Goal: Task Accomplishment & Management: Manage account settings

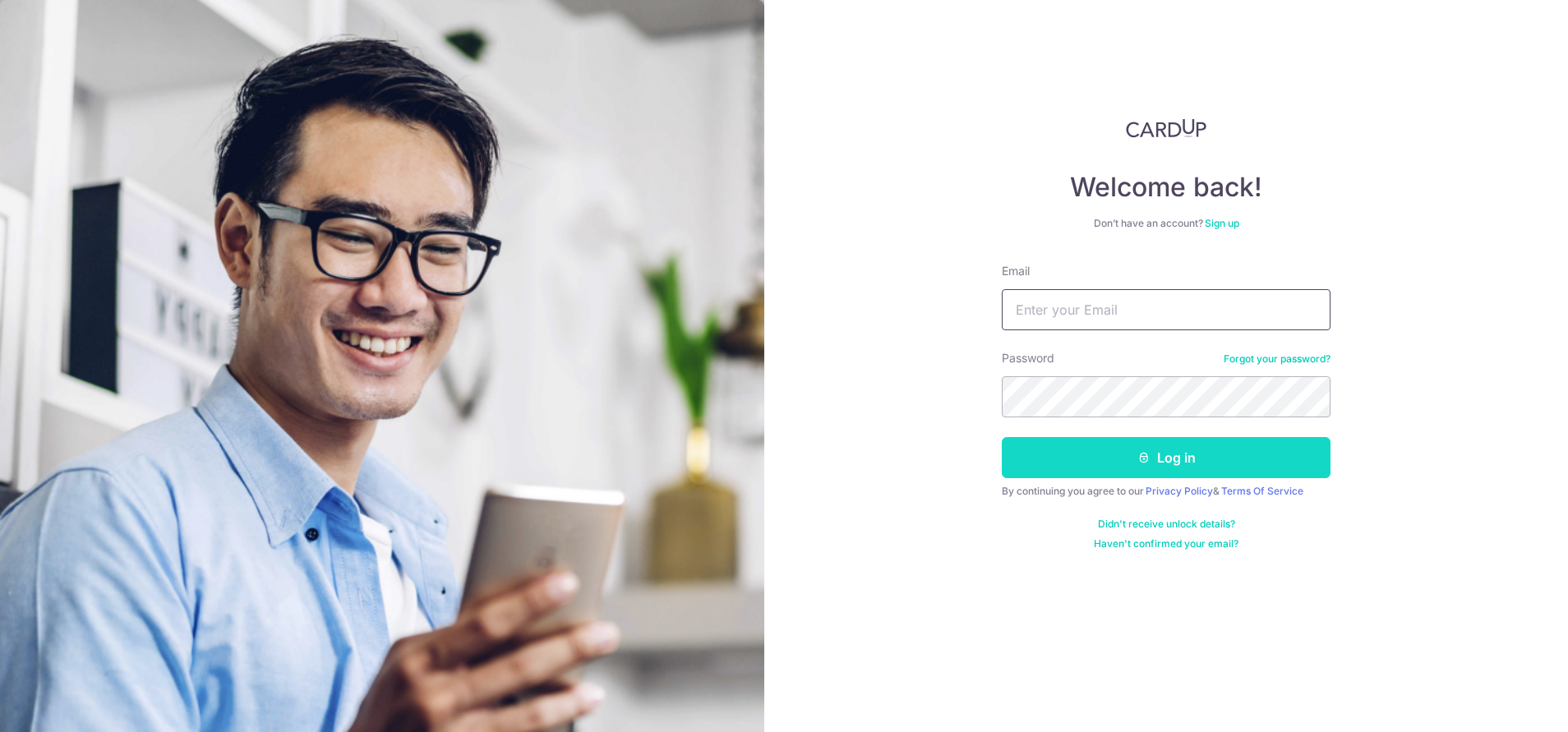
type input "[EMAIL_ADDRESS][DOMAIN_NAME]"
click at [1146, 449] on button "Log in" at bounding box center [1166, 457] width 328 height 41
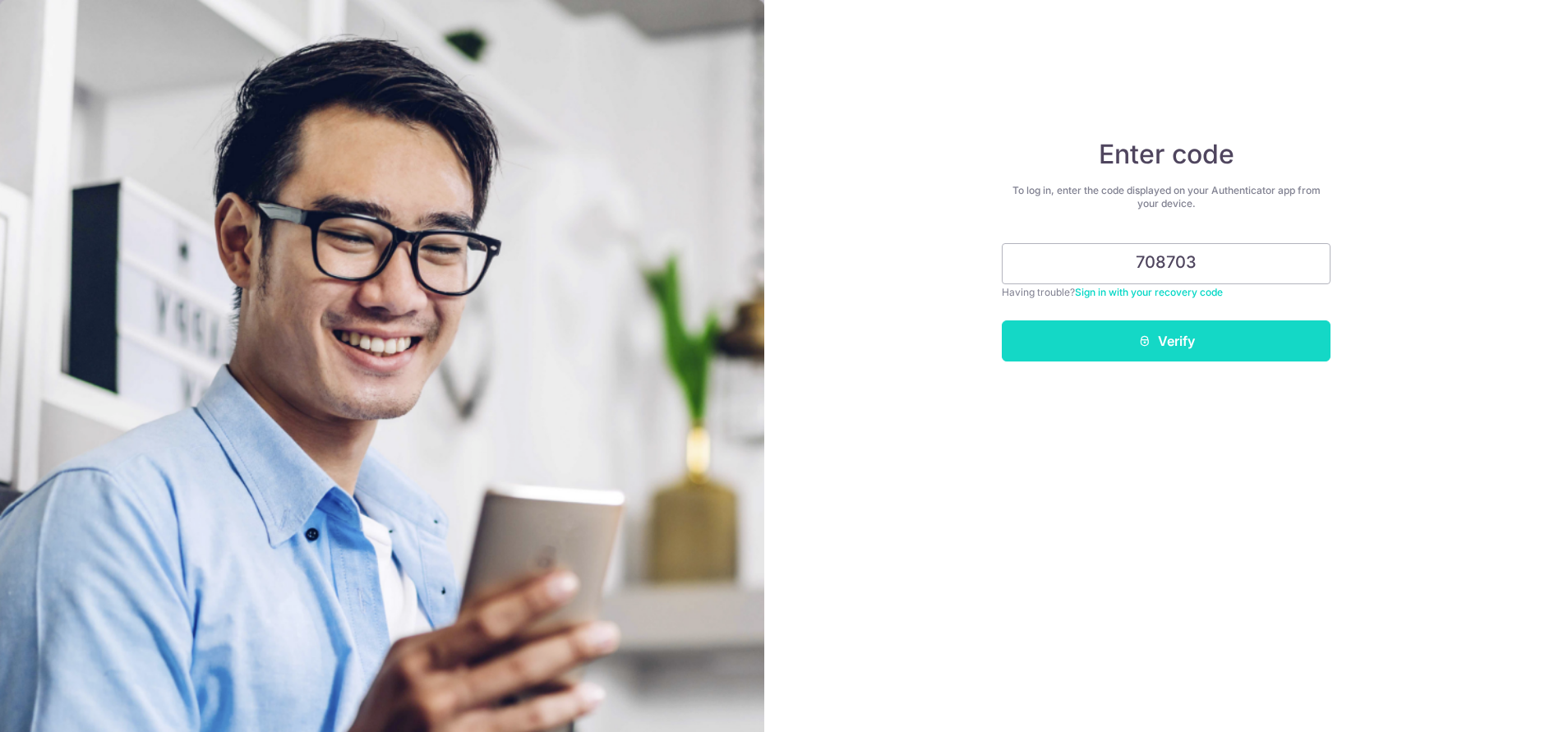
type input "708703"
click at [1146, 331] on button "Verify" at bounding box center [1166, 341] width 328 height 41
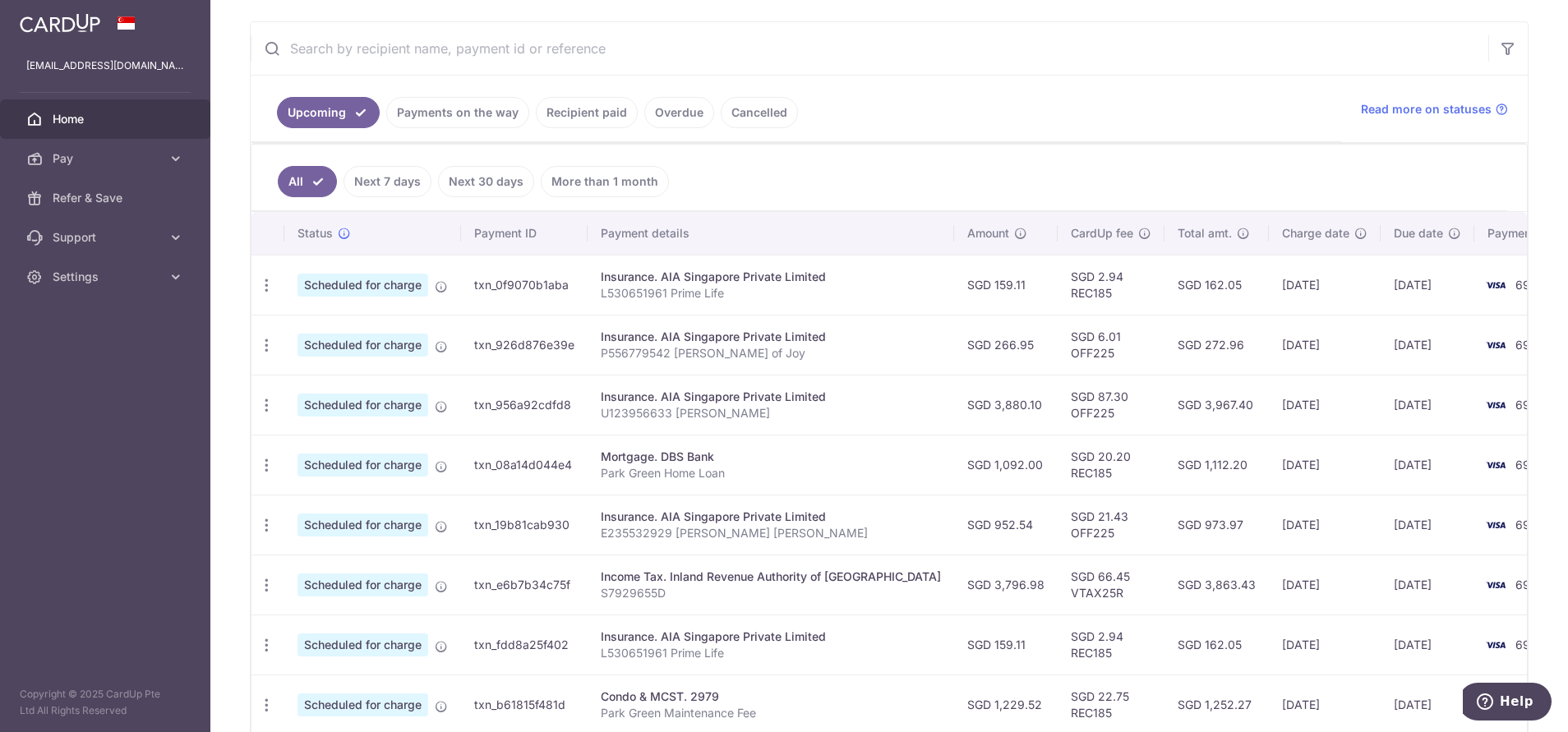
scroll to position [550, 0]
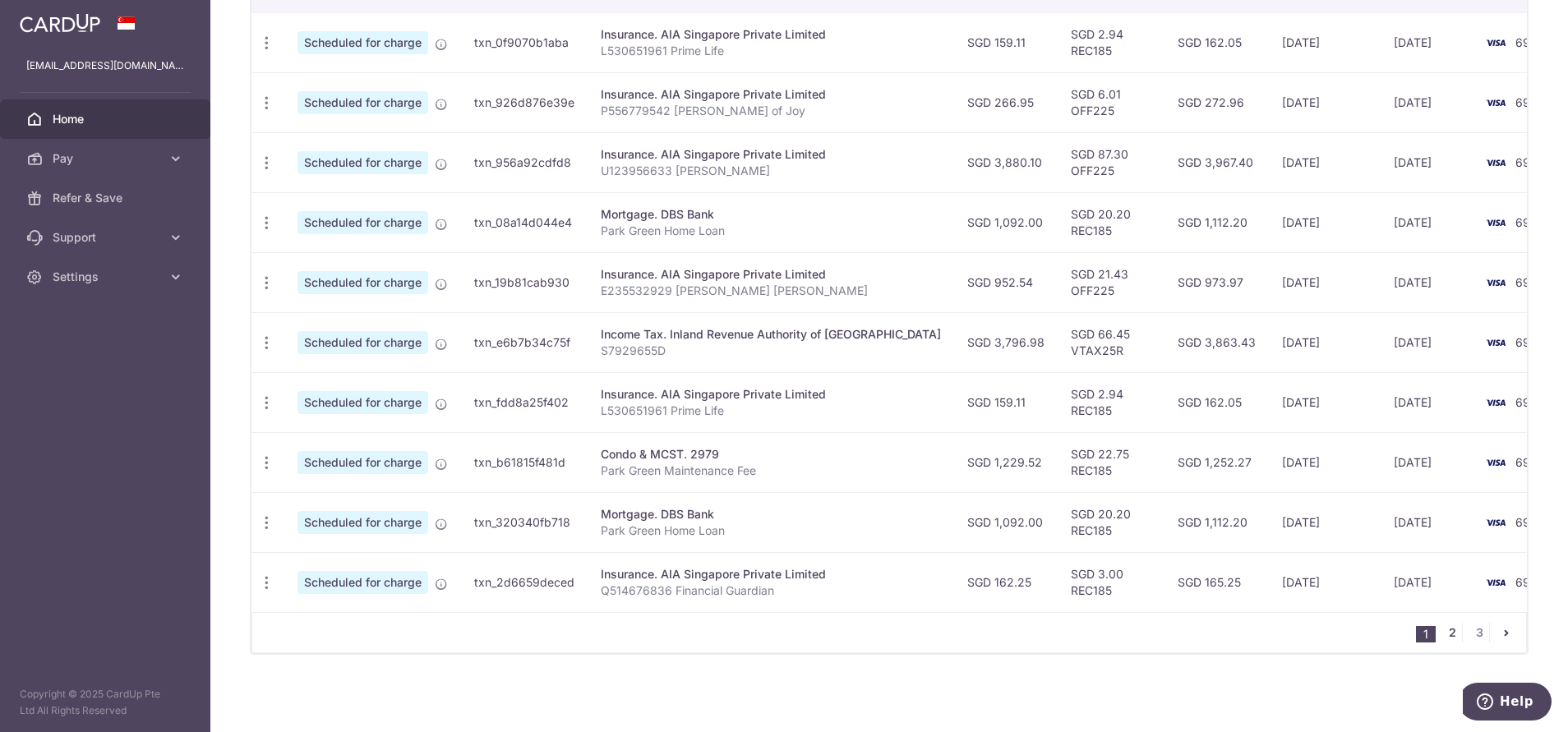
click at [1442, 636] on link "2" at bounding box center [1452, 632] width 20 height 20
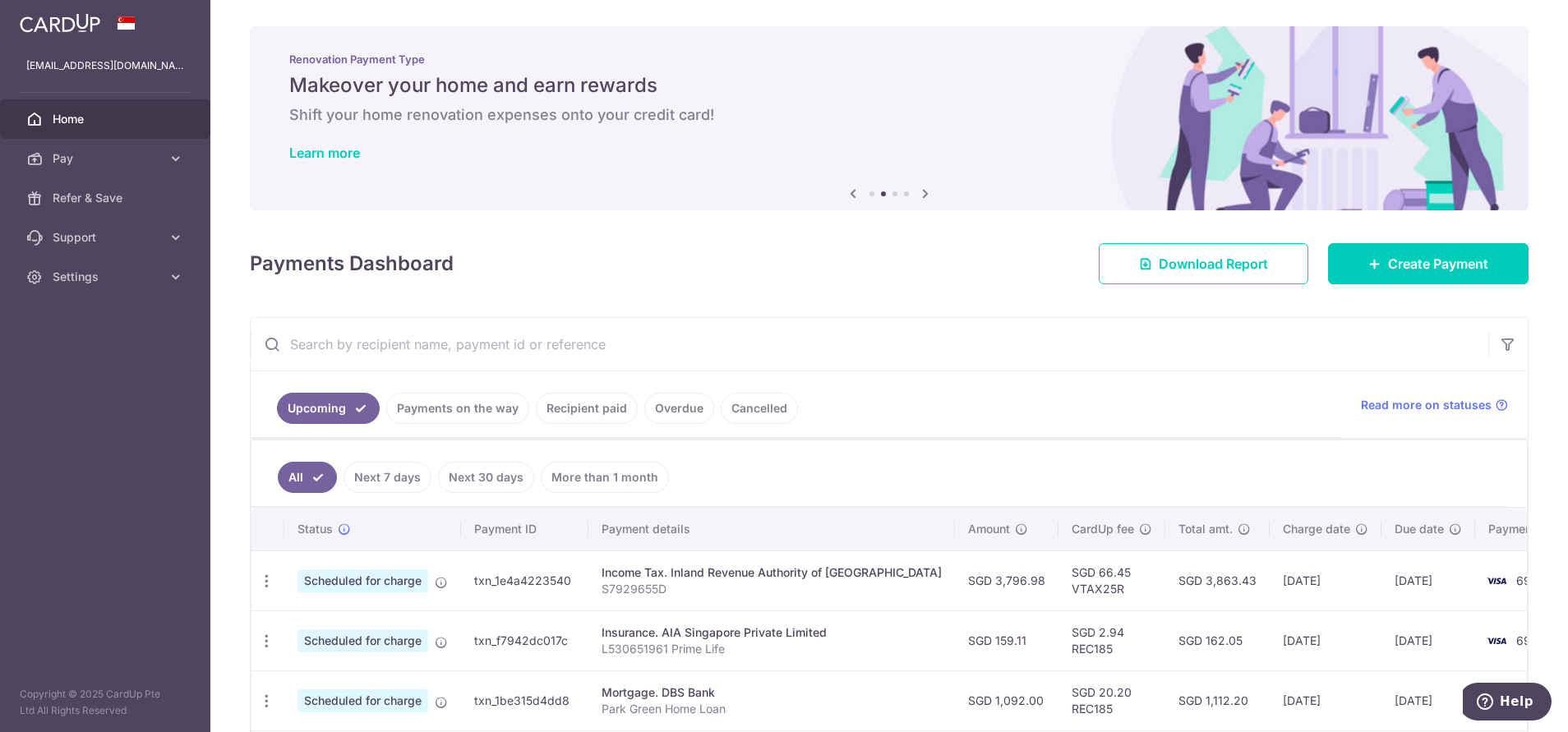
click at [595, 411] on link "Recipient paid" at bounding box center [587, 409] width 102 height 32
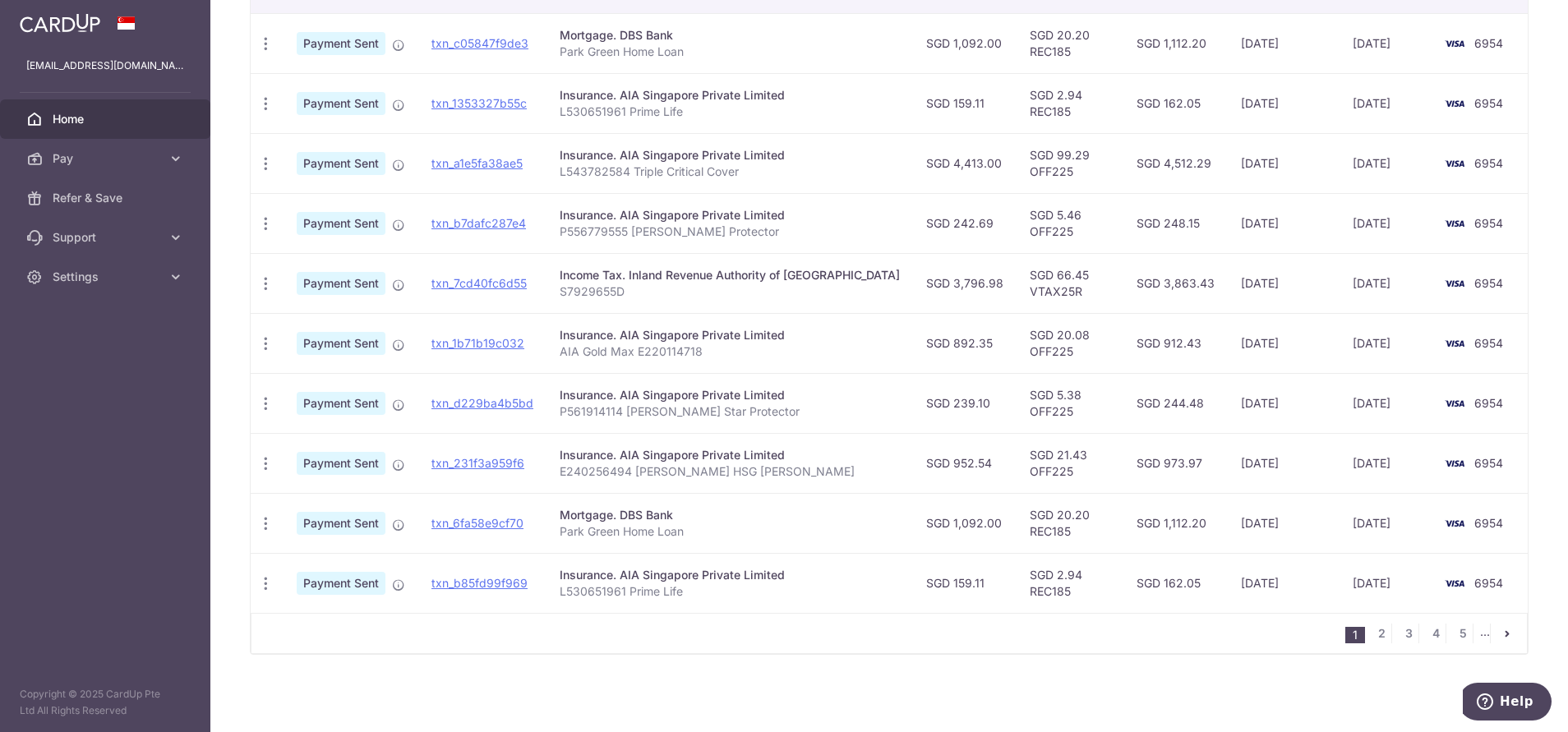
scroll to position [377, 0]
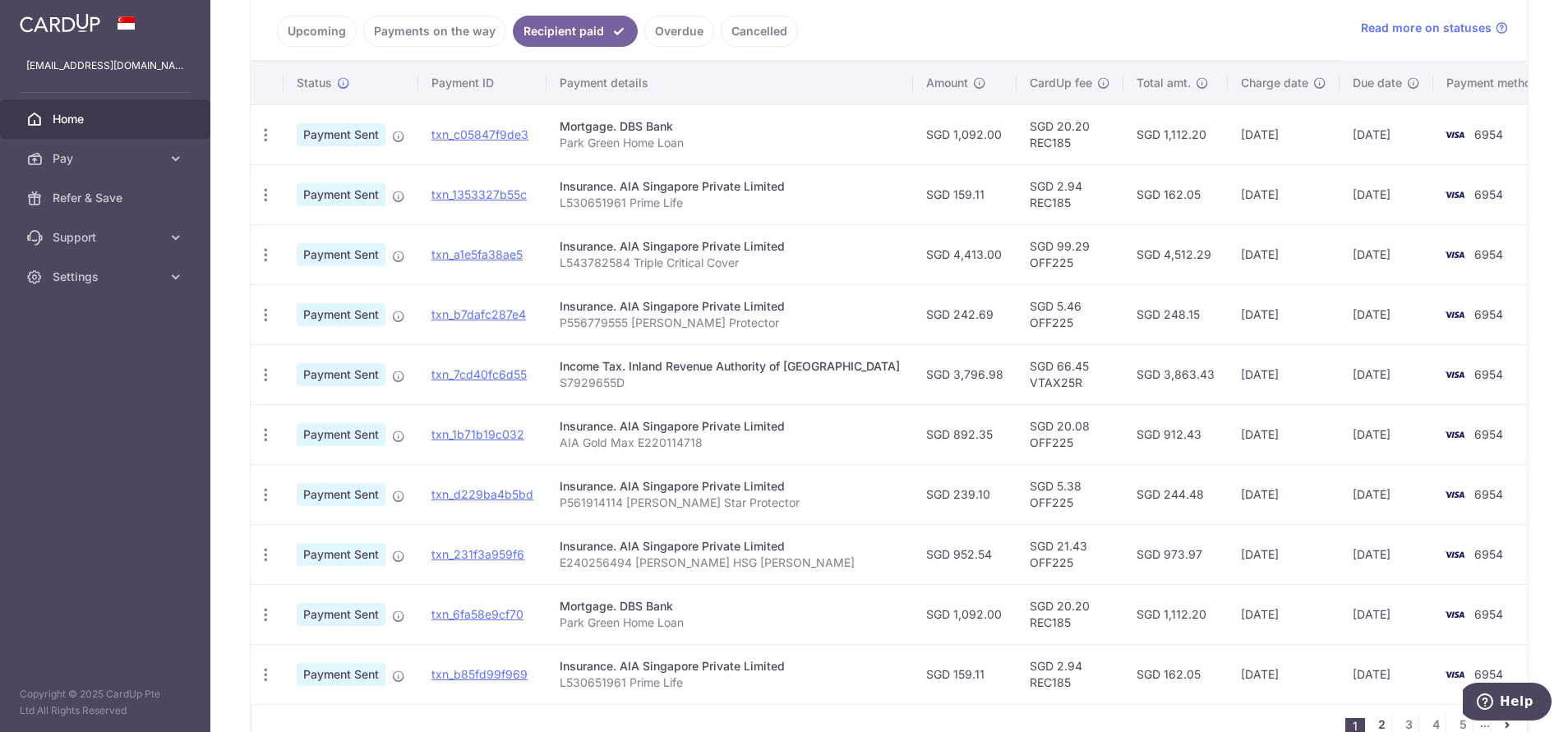
click at [1372, 720] on link "2" at bounding box center [1382, 725] width 20 height 20
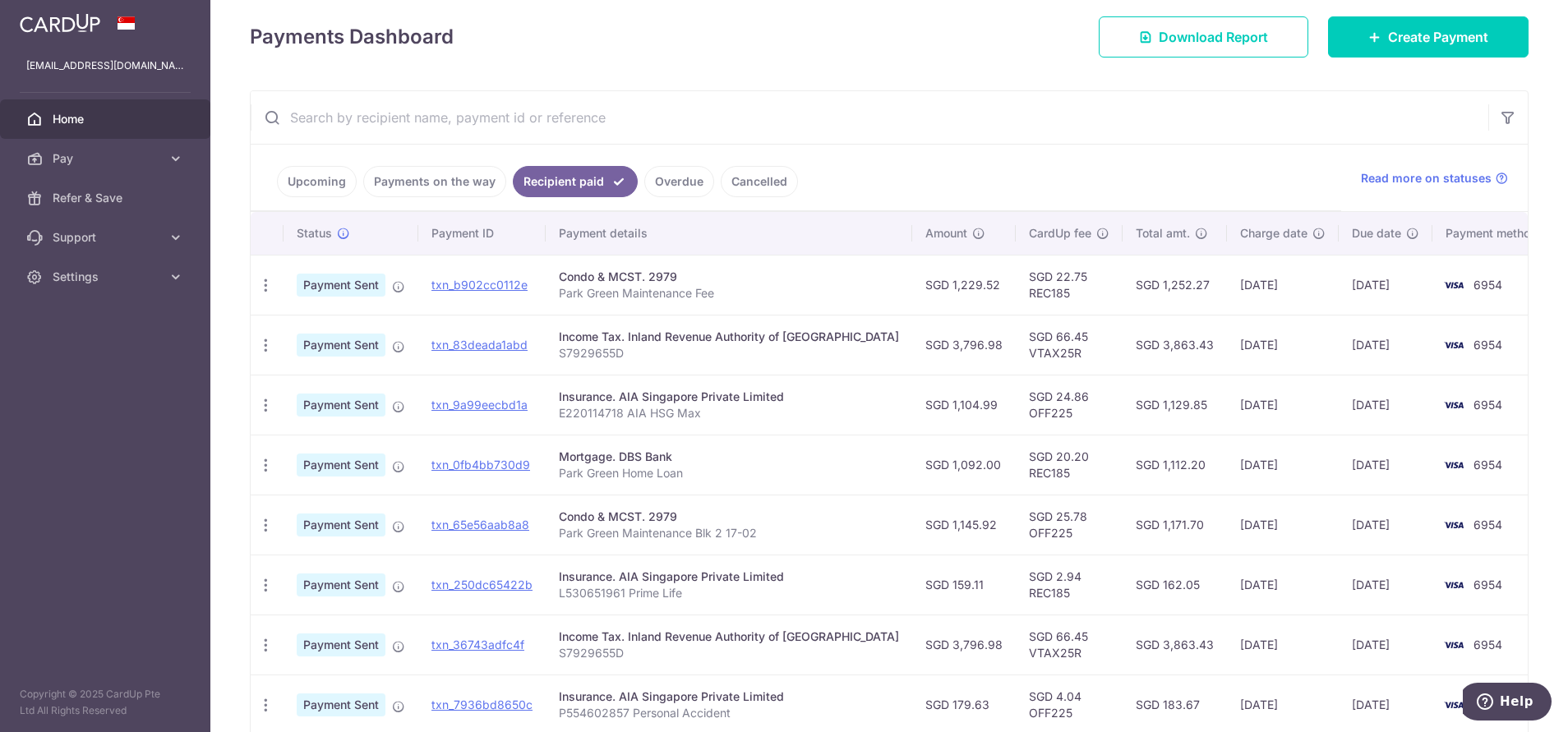
scroll to position [226, 0]
click at [264, 290] on icon "button" at bounding box center [265, 286] width 17 height 17
click at [316, 330] on span "PDF Receipt" at bounding box center [353, 332] width 111 height 17
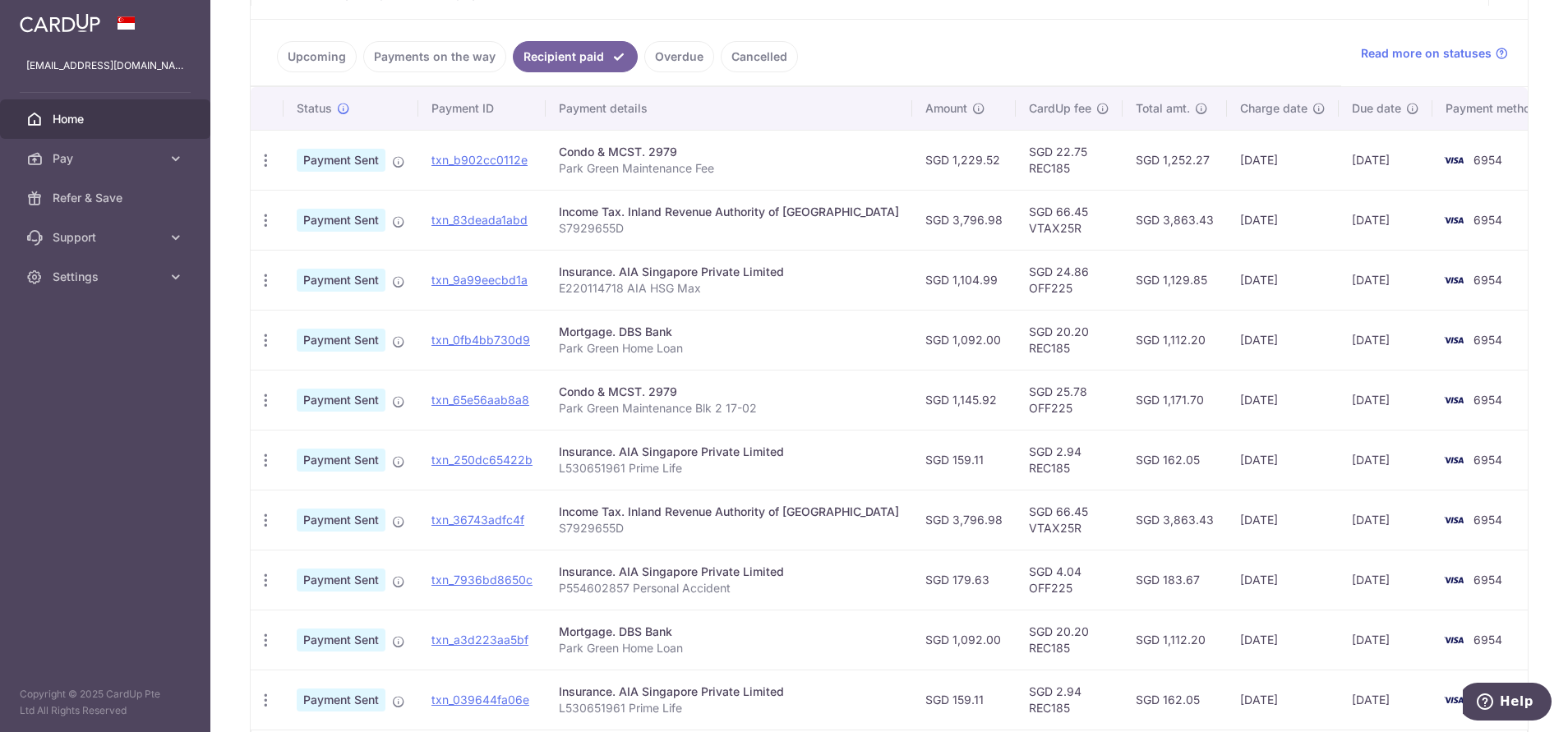
scroll to position [364, 0]
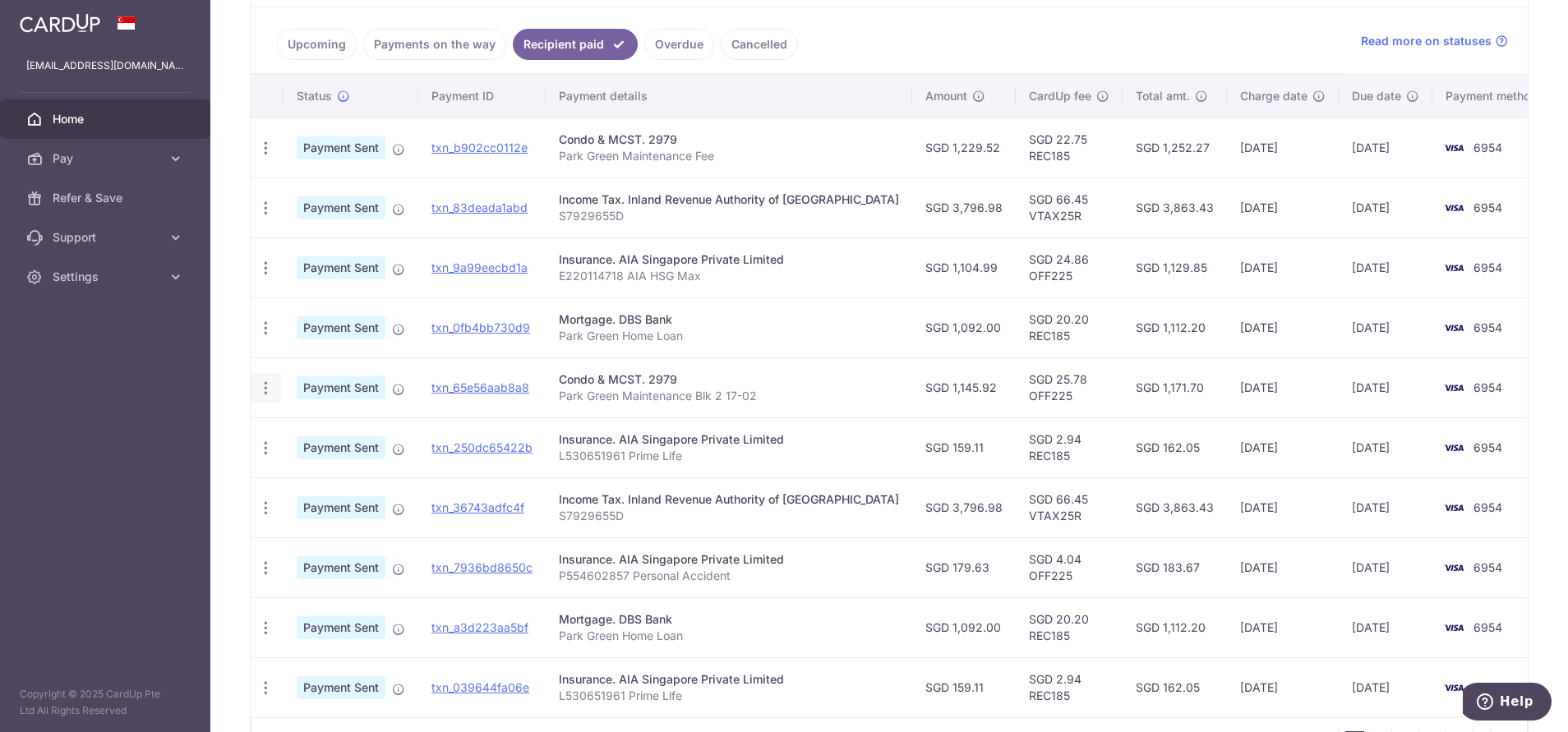
click at [267, 392] on icon "button" at bounding box center [265, 388] width 17 height 17
click at [309, 439] on span "PDF Receipt" at bounding box center [353, 433] width 111 height 17
click at [895, 39] on ul "Upcoming Payments on the way Recipient paid Overdue Cancelled" at bounding box center [796, 41] width 1091 height 66
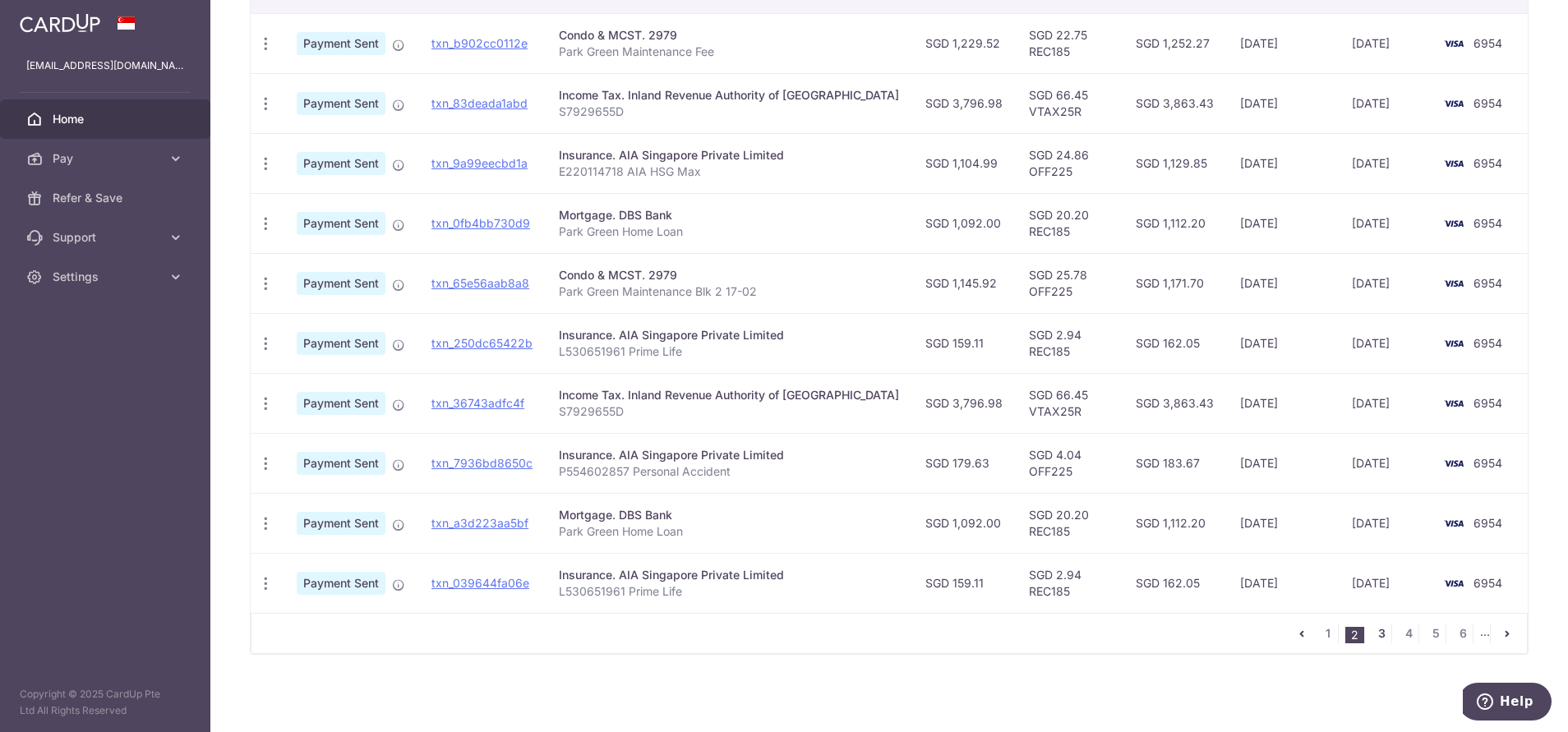
click at [1372, 631] on link "3" at bounding box center [1382, 633] width 20 height 20
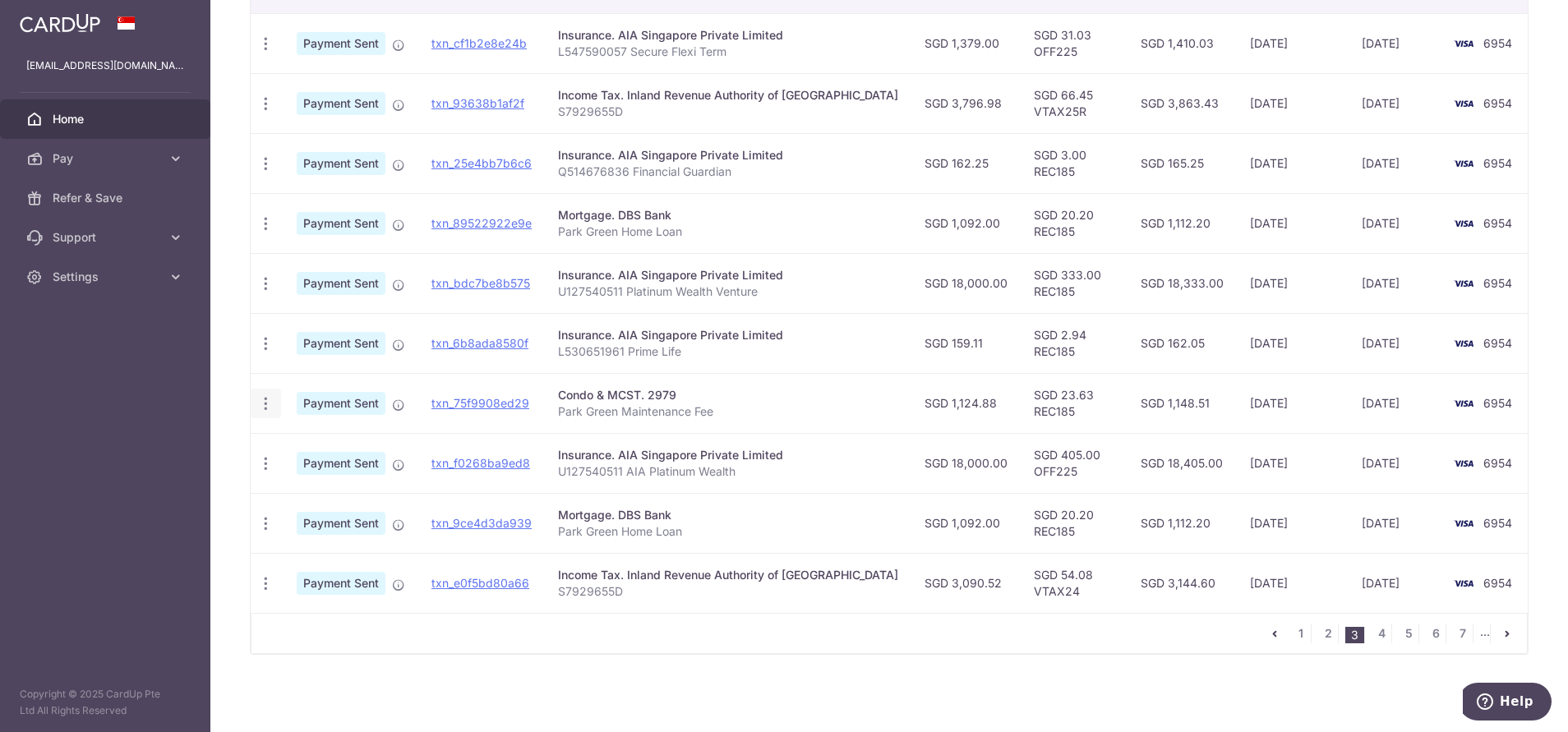
click at [260, 404] on icon "button" at bounding box center [265, 404] width 17 height 17
click at [299, 454] on span "PDF Receipt" at bounding box center [353, 449] width 111 height 17
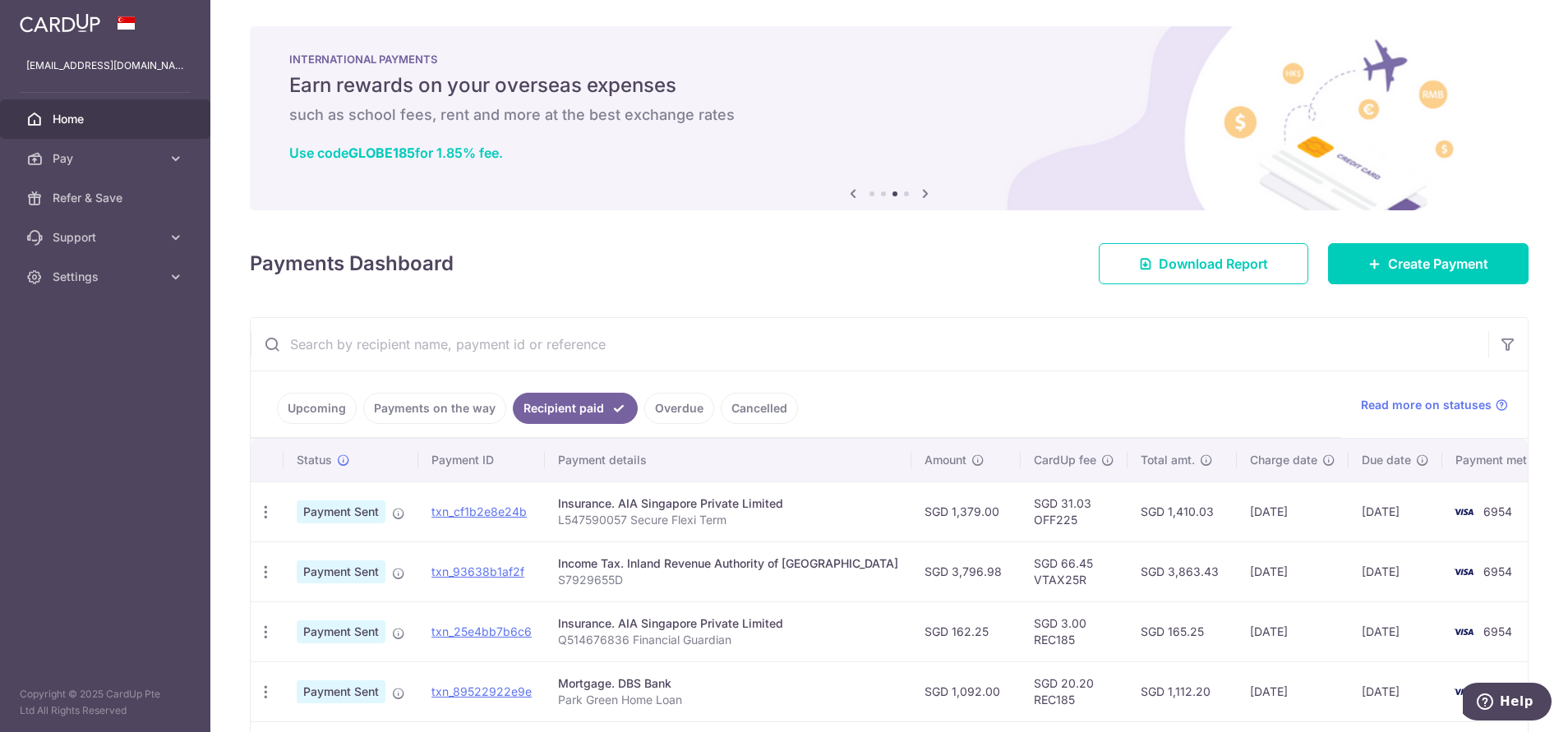
click at [312, 407] on link "Upcoming" at bounding box center [317, 409] width 80 height 32
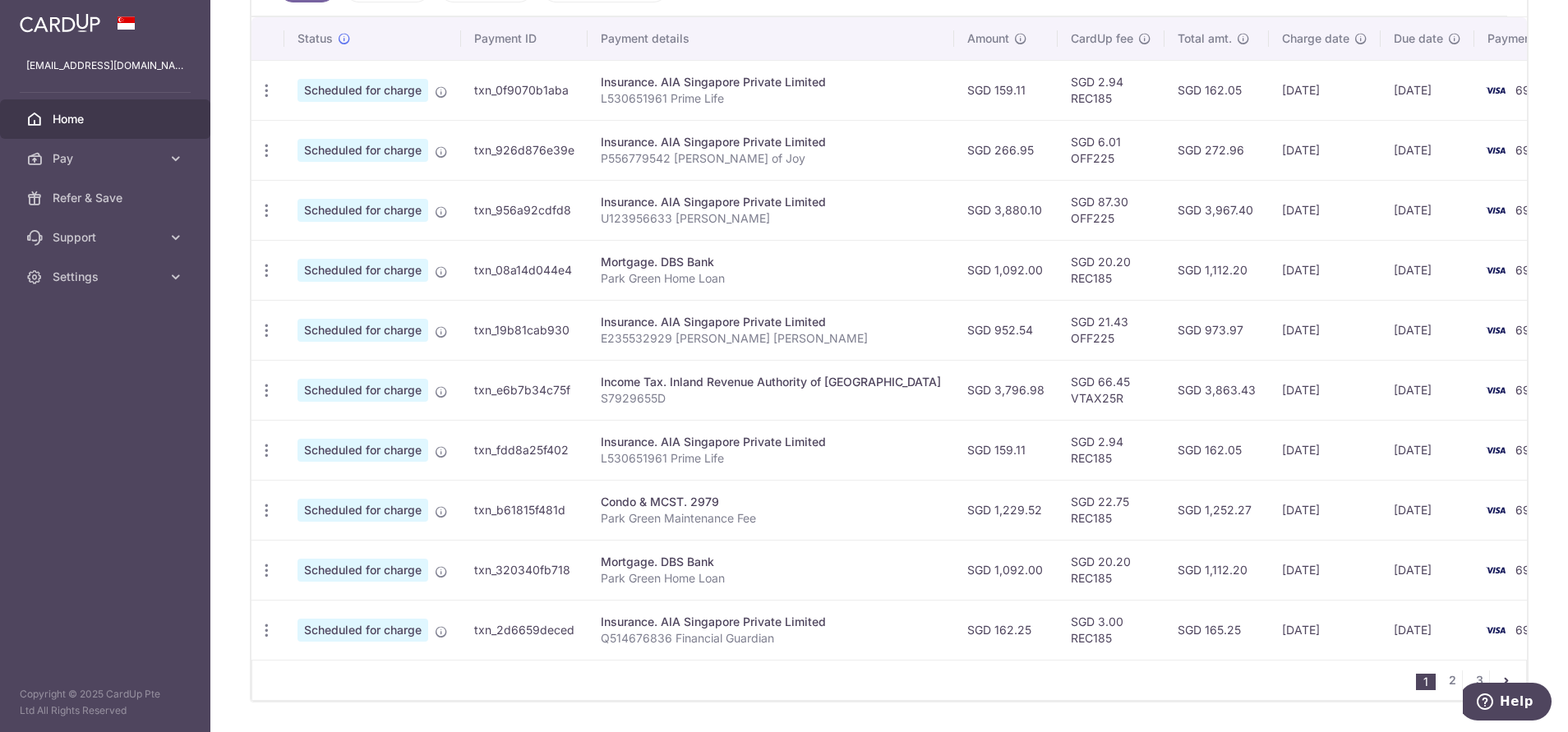
scroll to position [492, 0]
click at [273, 509] on icon "button" at bounding box center [266, 508] width 17 height 17
click at [338, 552] on span "Update payment" at bounding box center [354, 553] width 111 height 20
radio input "true"
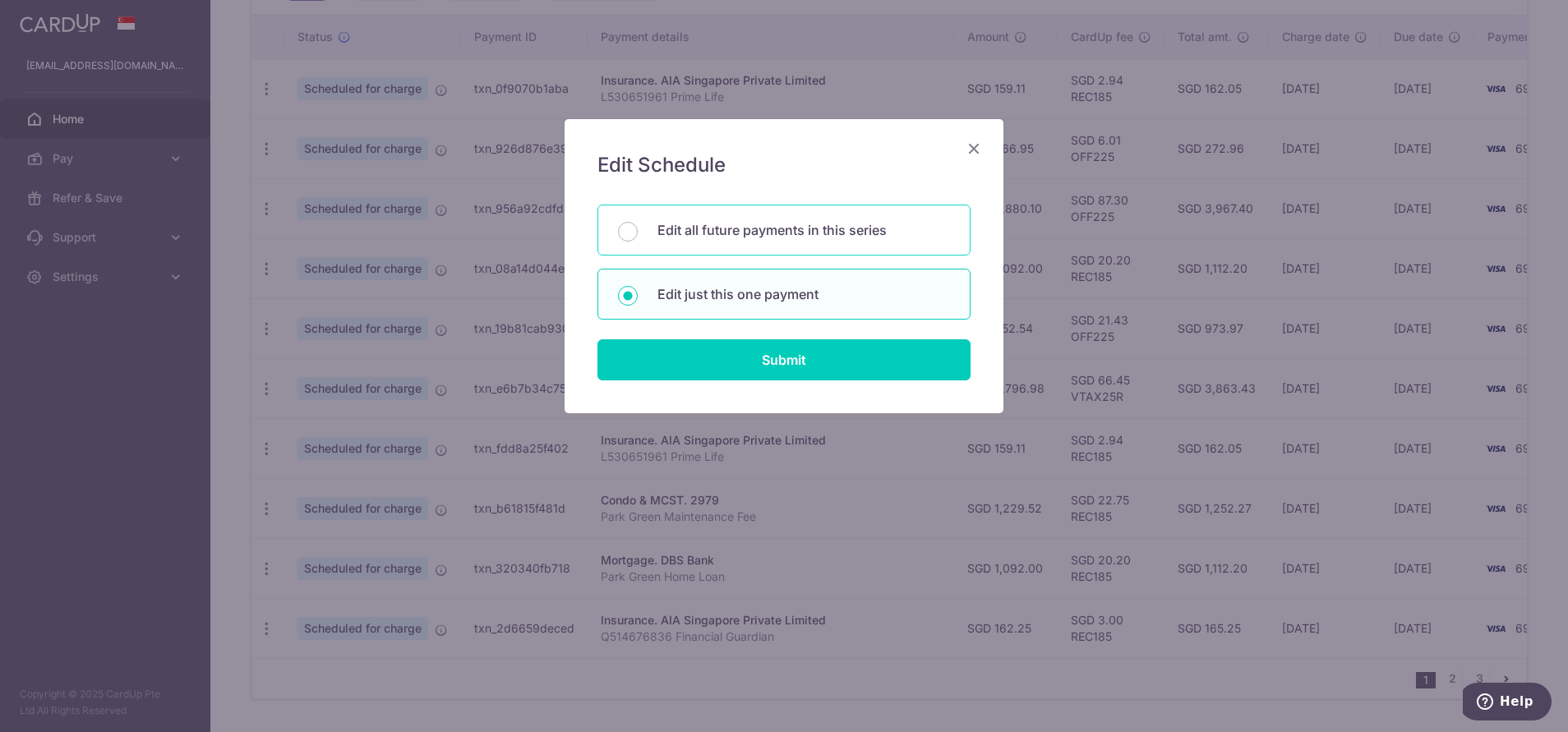
click at [754, 233] on p "Edit all future payments in this series" at bounding box center [804, 230] width 293 height 20
click at [638, 233] on input "Edit all future payments in this series" at bounding box center [628, 232] width 20 height 20
radio input "true"
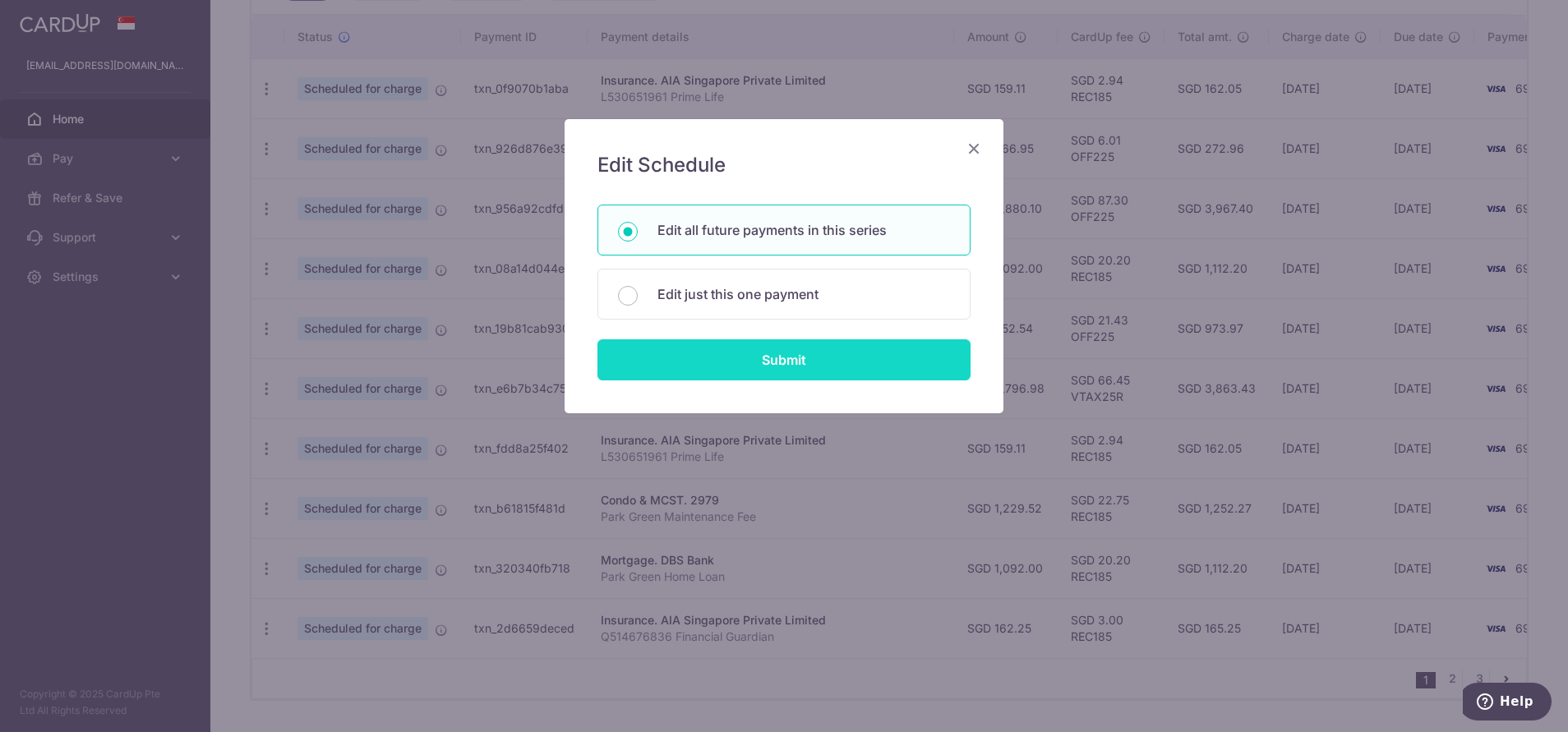
click at [738, 362] on input "Submit" at bounding box center [784, 359] width 373 height 41
radio input "true"
type input "1,229.52"
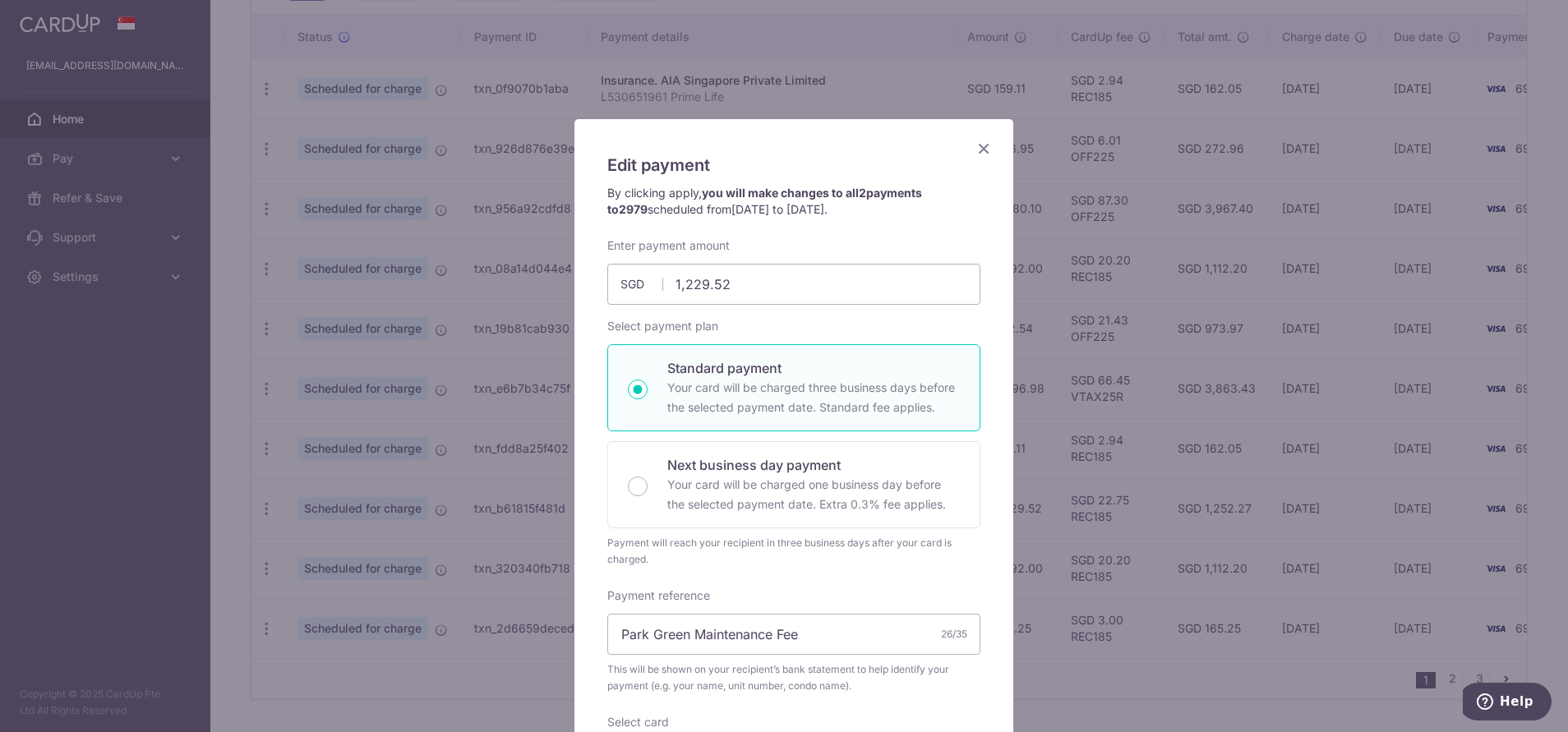
scroll to position [115, 0]
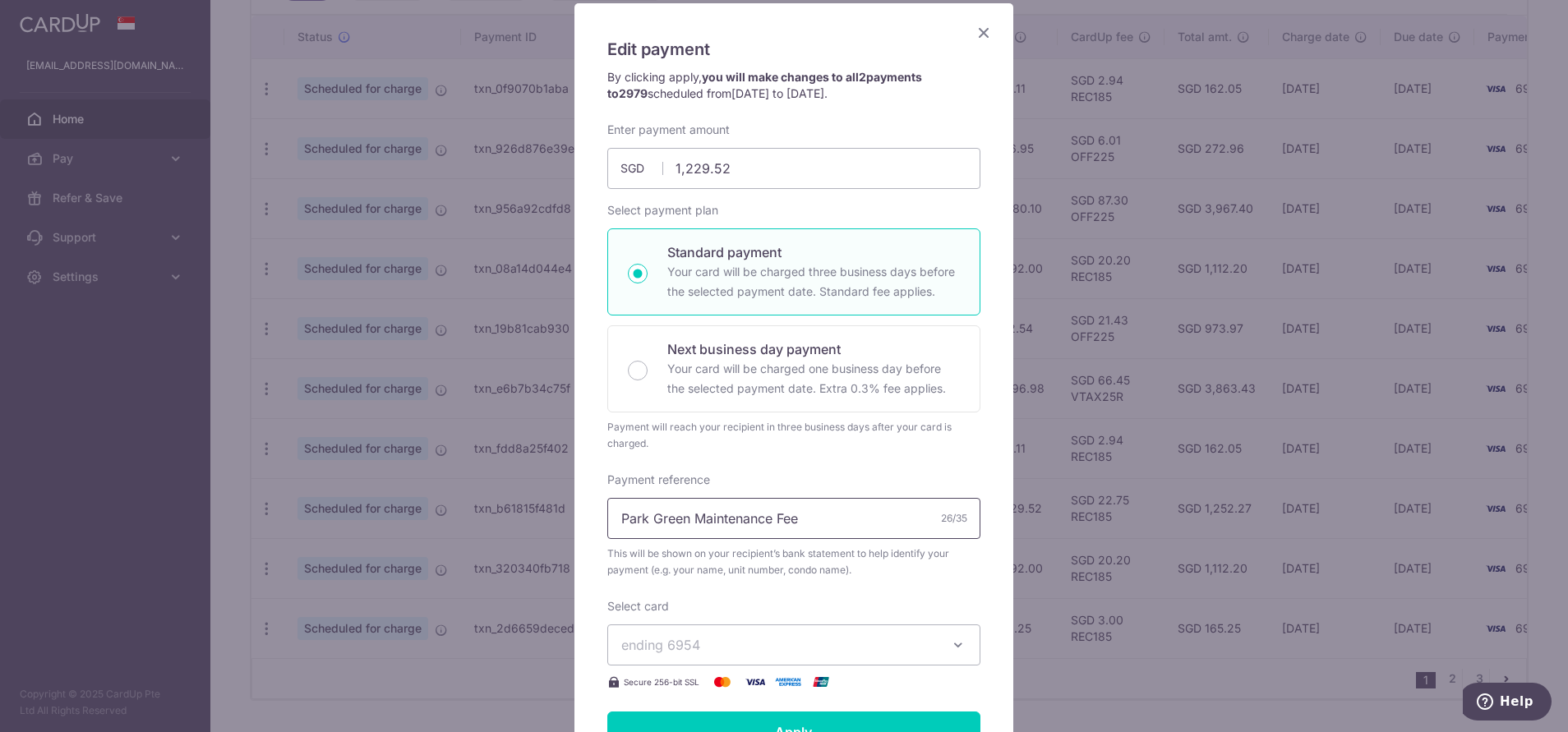
click at [835, 519] on input "Park Green Maintenance Fee" at bounding box center [794, 518] width 373 height 41
click at [785, 470] on div "Enter payment amount 1,229.52 1229.52 SGD To change the payment amount, please …" at bounding box center [794, 406] width 373 height 570
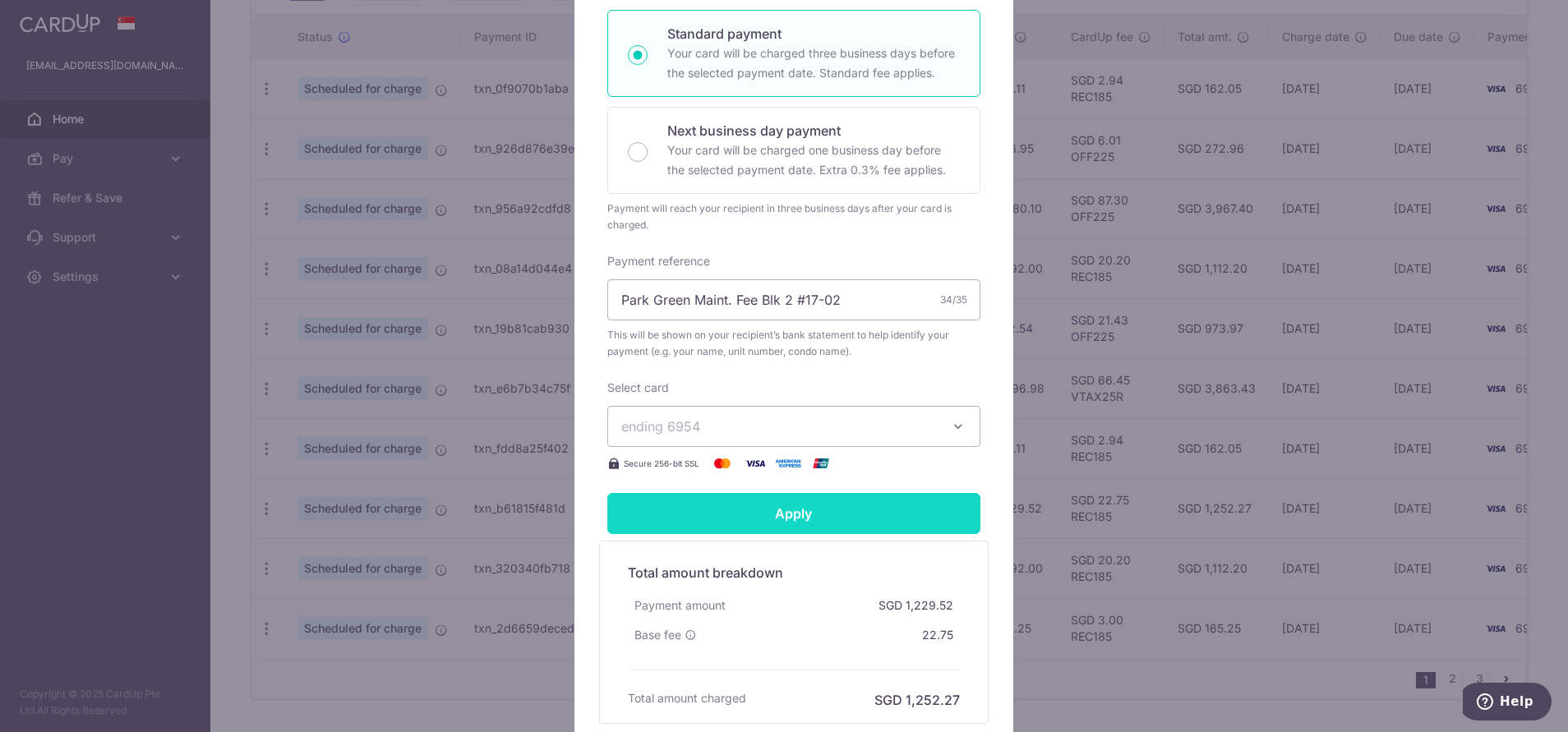
click at [775, 522] on input "Apply" at bounding box center [794, 513] width 373 height 41
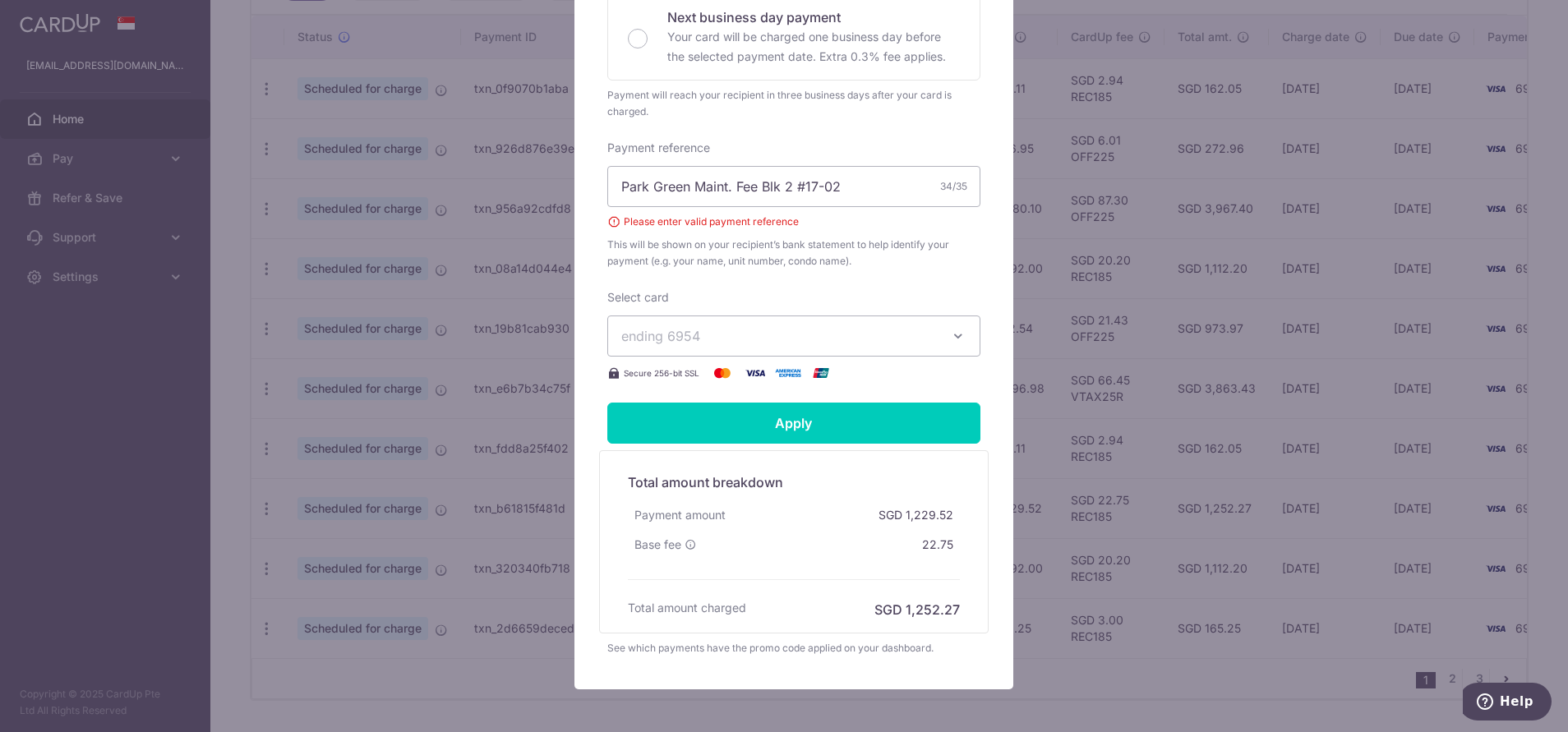
scroll to position [231, 0]
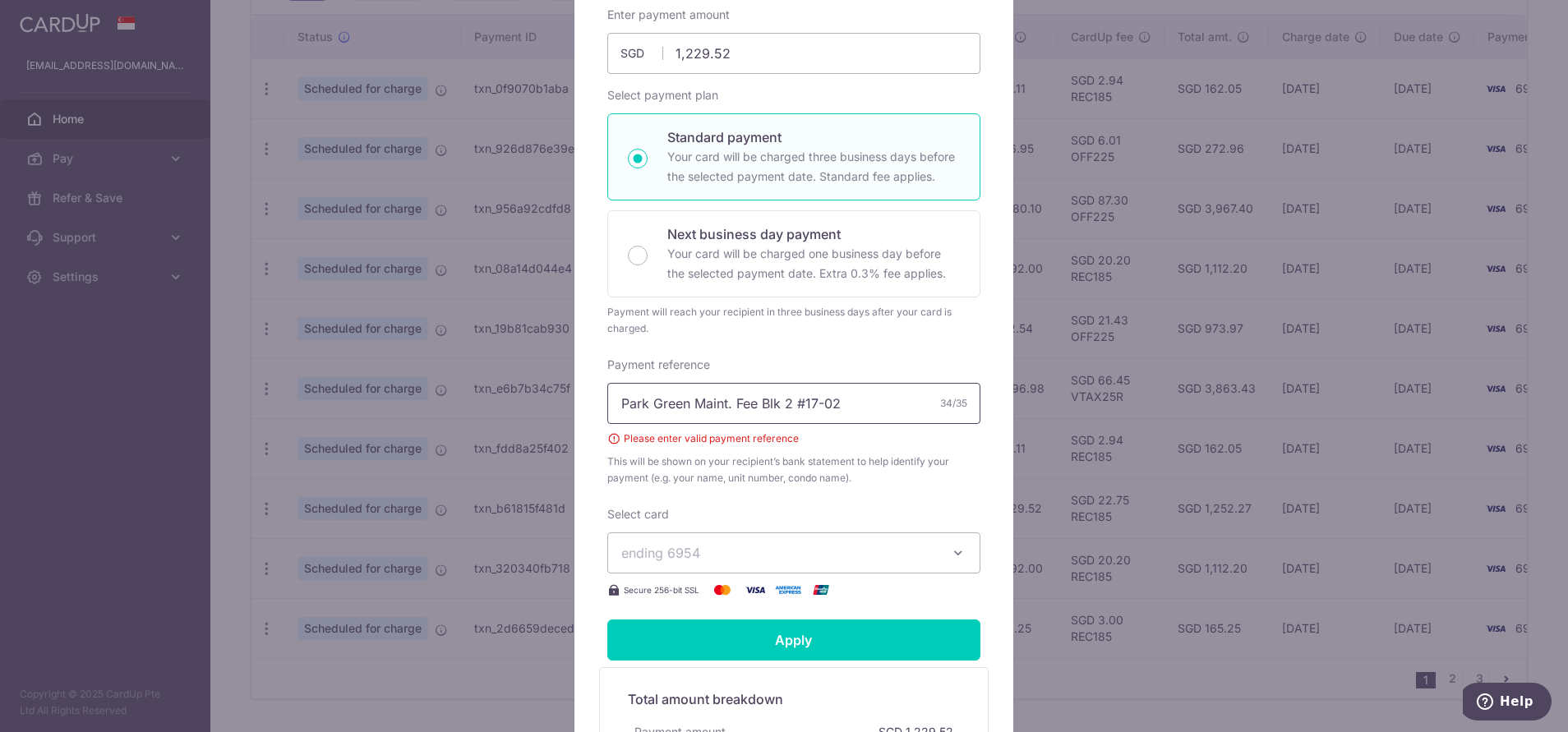
click at [728, 404] on input "Park Green Maint. Fee Blk 2 #17-02" at bounding box center [794, 403] width 373 height 41
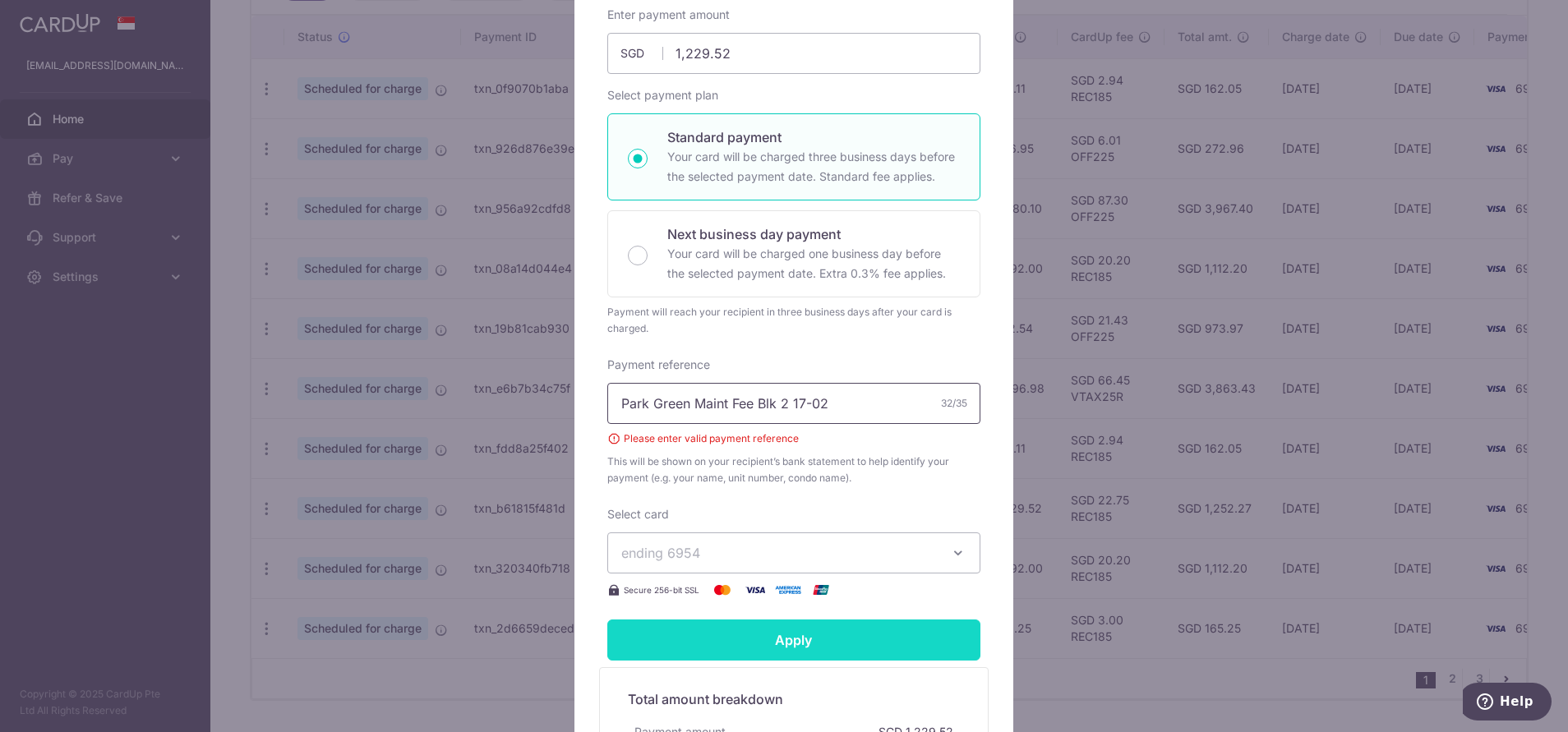
type input "Park Green Maint Fee Blk 2 17-02"
click at [727, 647] on input "Apply" at bounding box center [794, 639] width 373 height 41
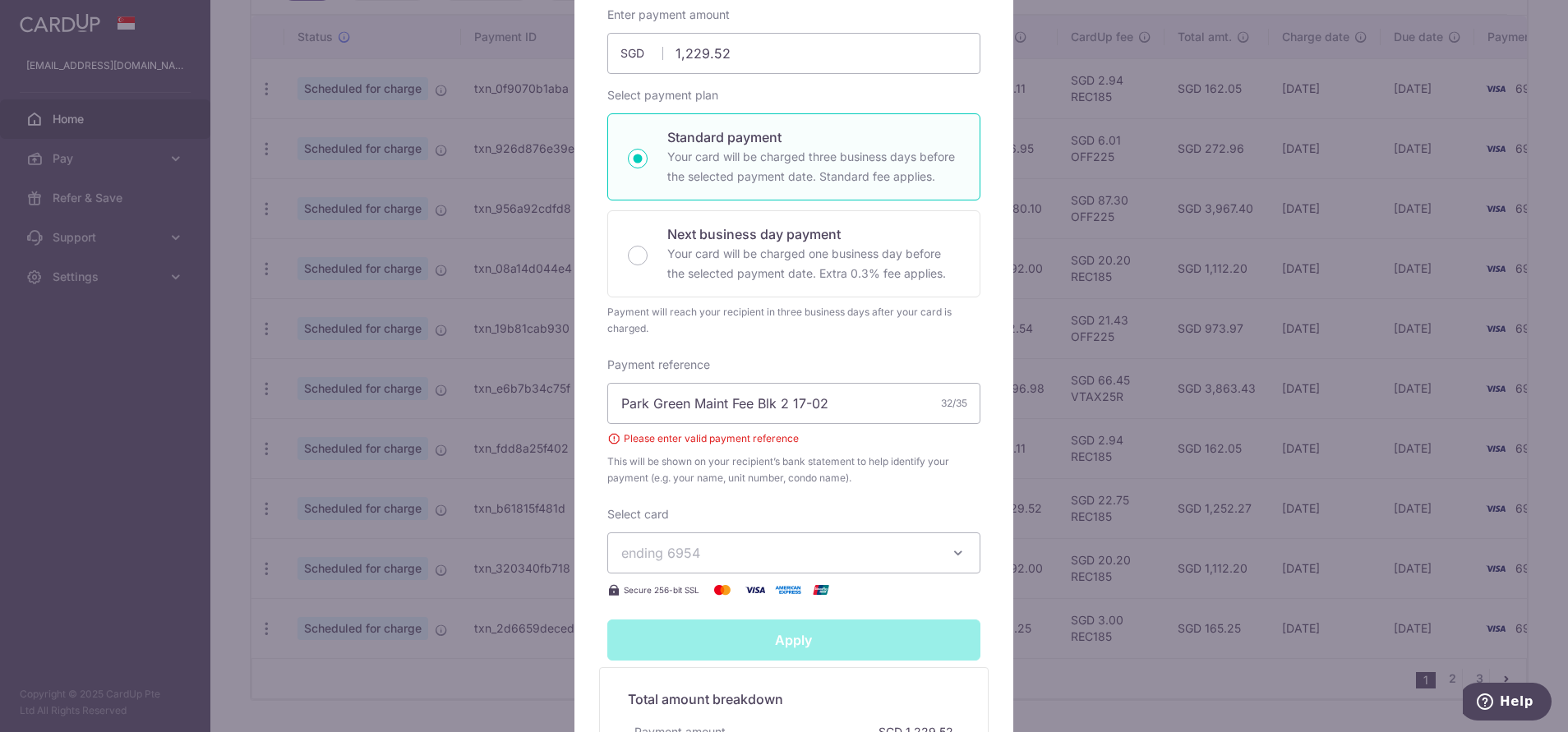
type input "Successfully Applied"
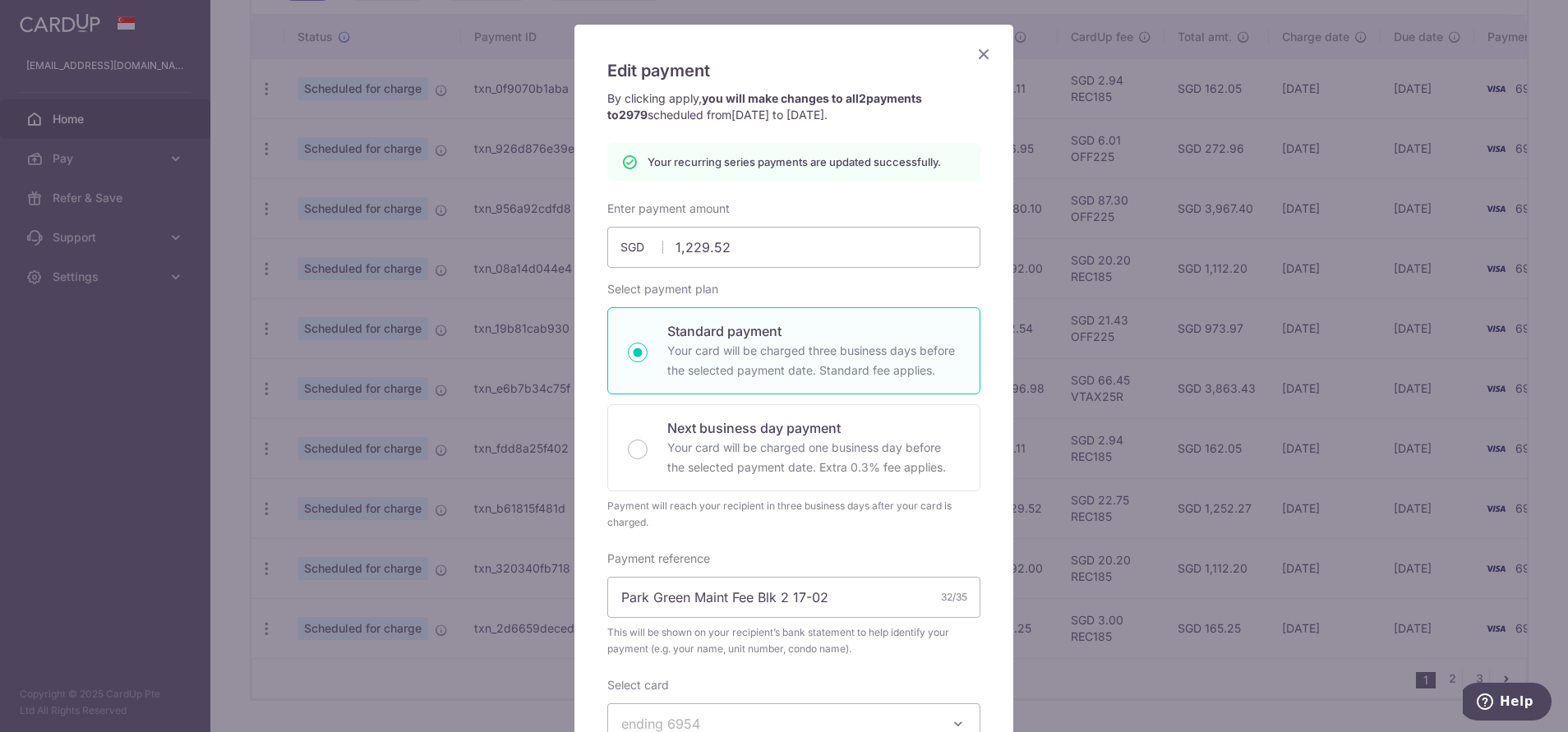
scroll to position [0, 0]
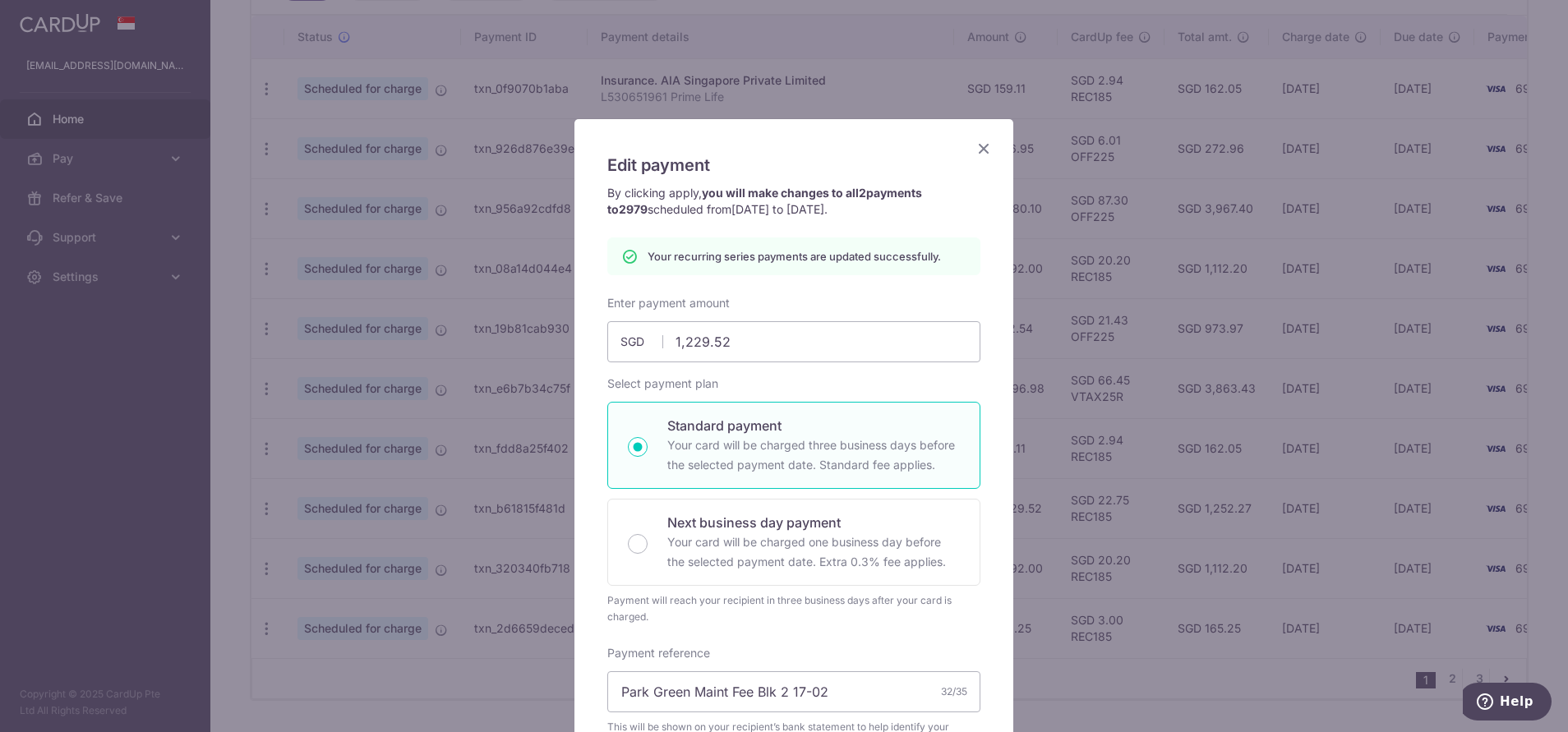
click at [983, 149] on icon "Close" at bounding box center [984, 148] width 20 height 21
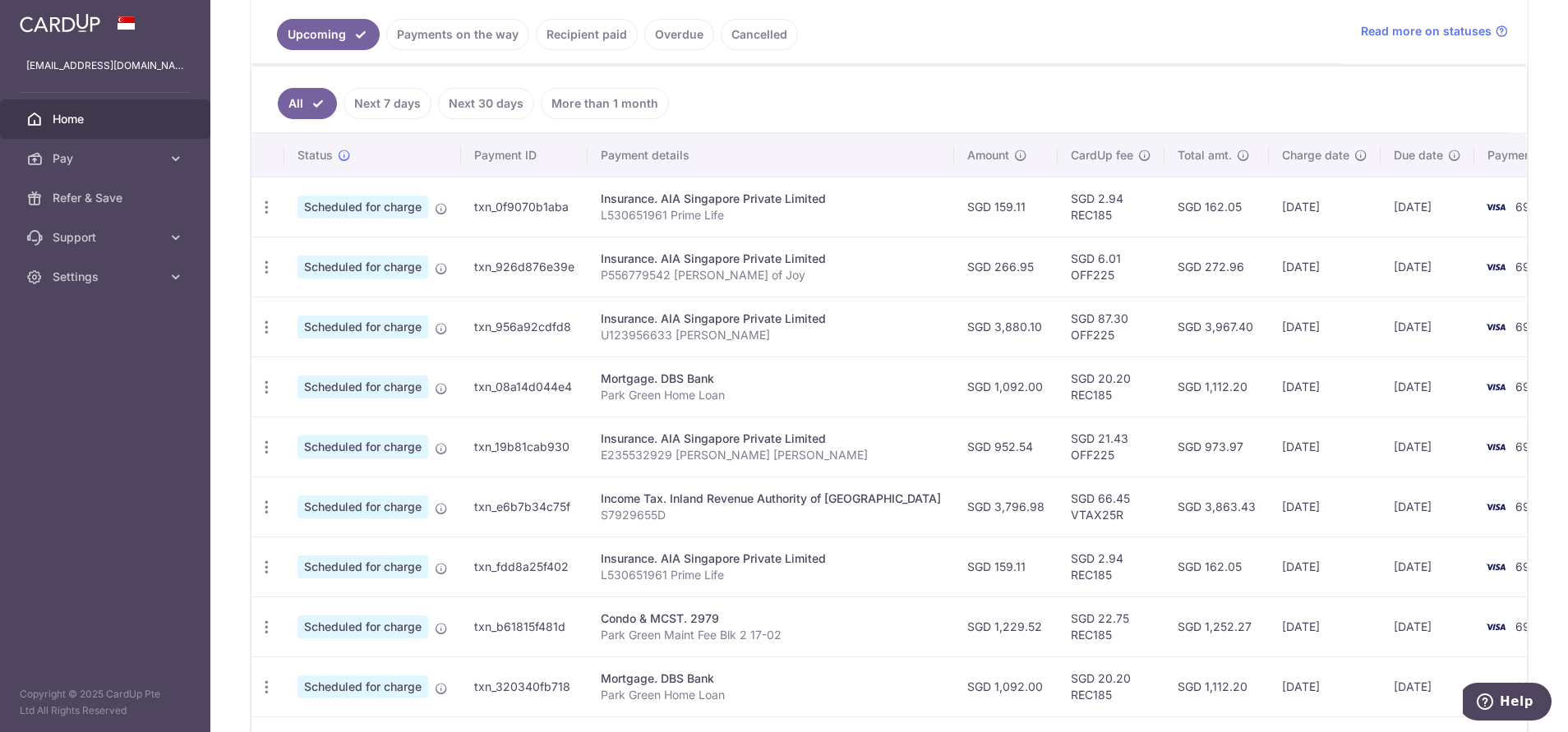
scroll to position [550, 0]
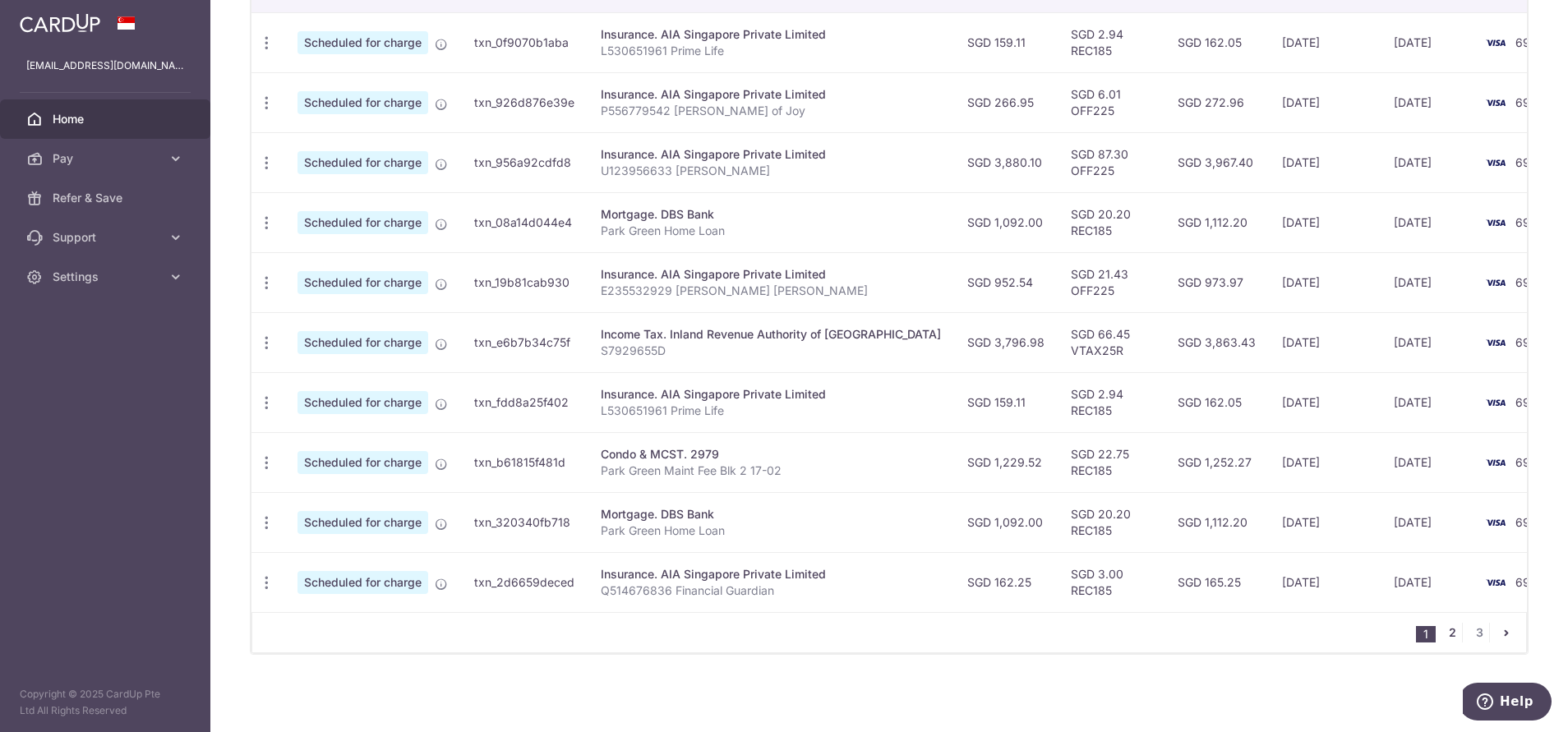
click at [1448, 636] on link "2" at bounding box center [1452, 632] width 20 height 20
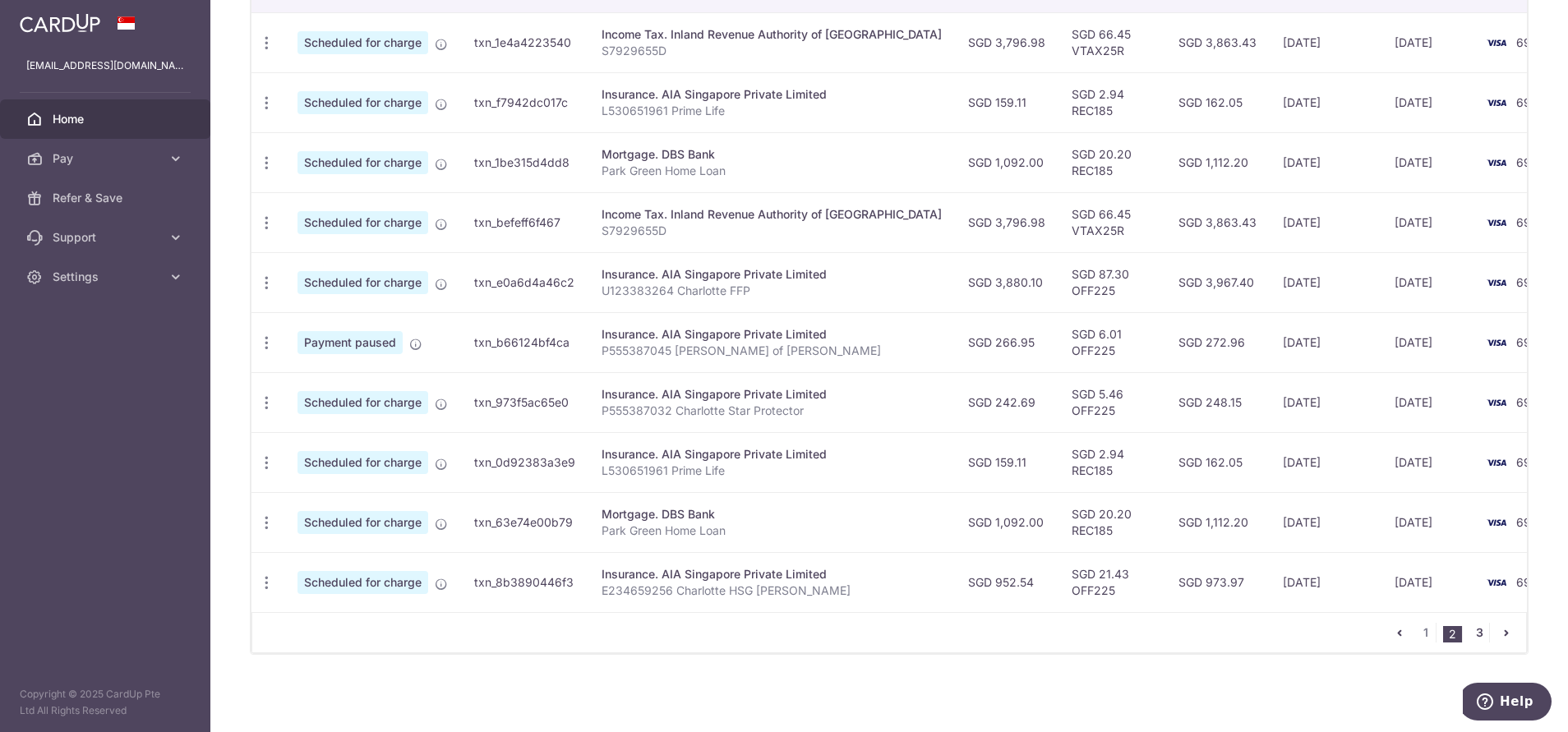
click at [1470, 636] on link "3" at bounding box center [1480, 632] width 20 height 20
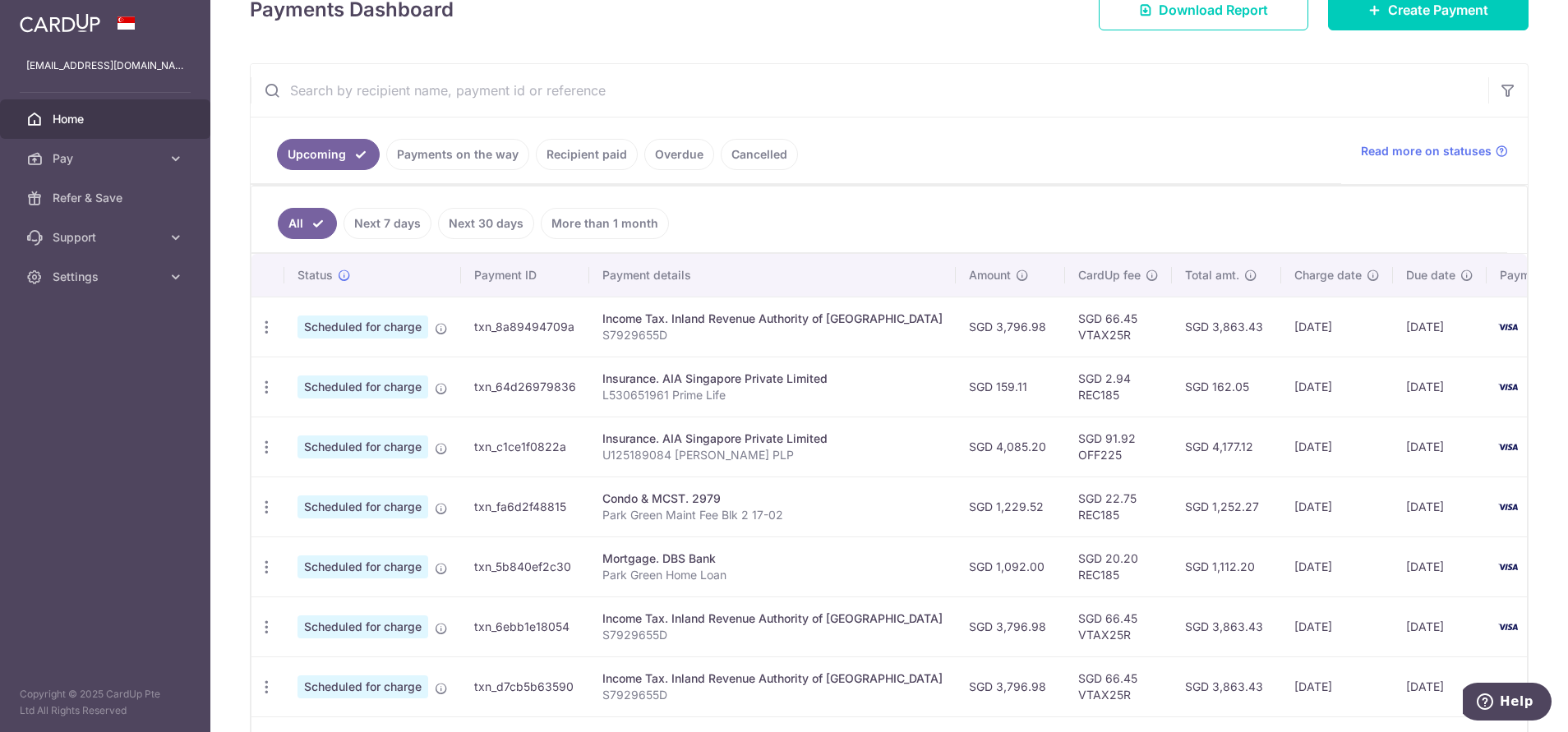
scroll to position [0, 0]
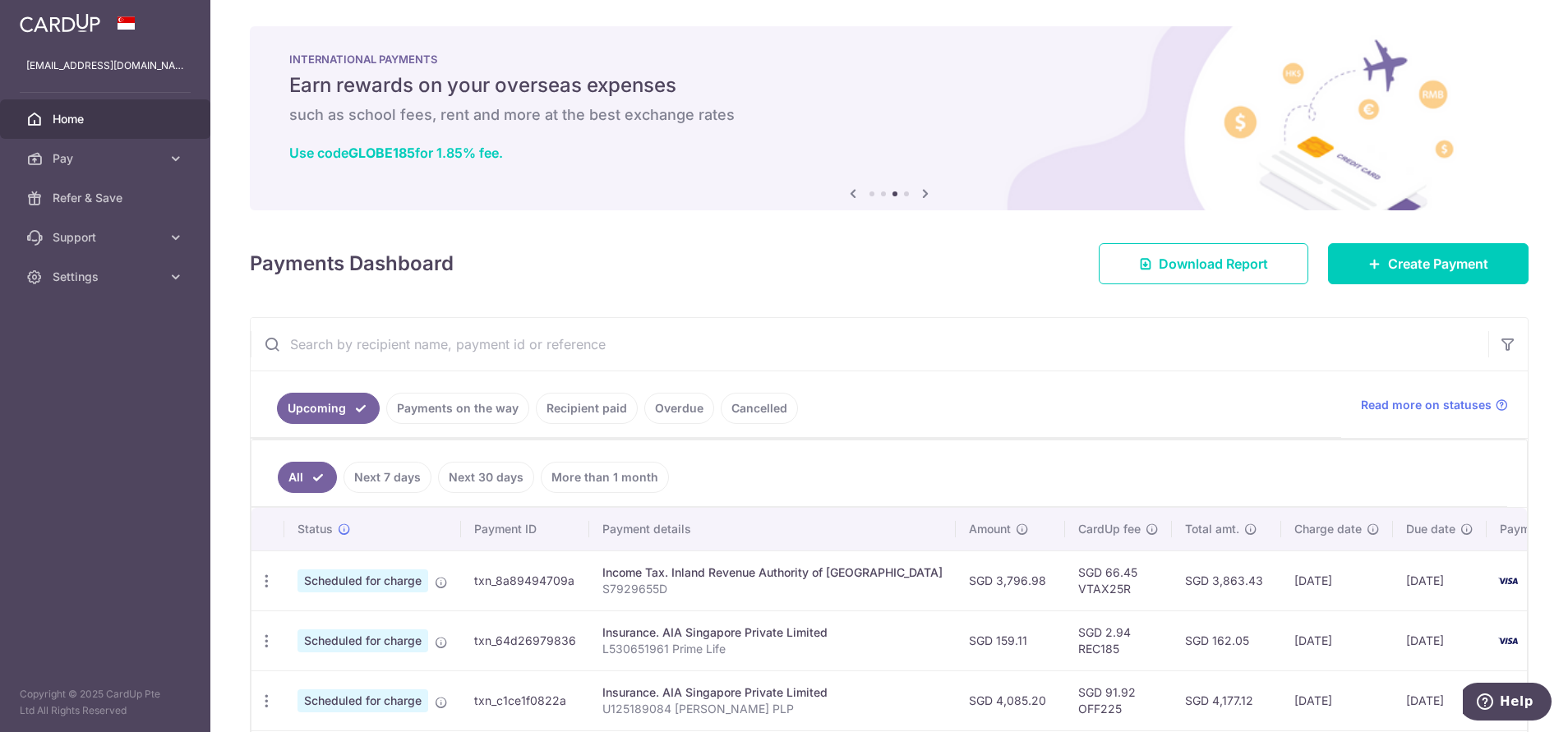
click at [915, 191] on icon at bounding box center [925, 193] width 20 height 21
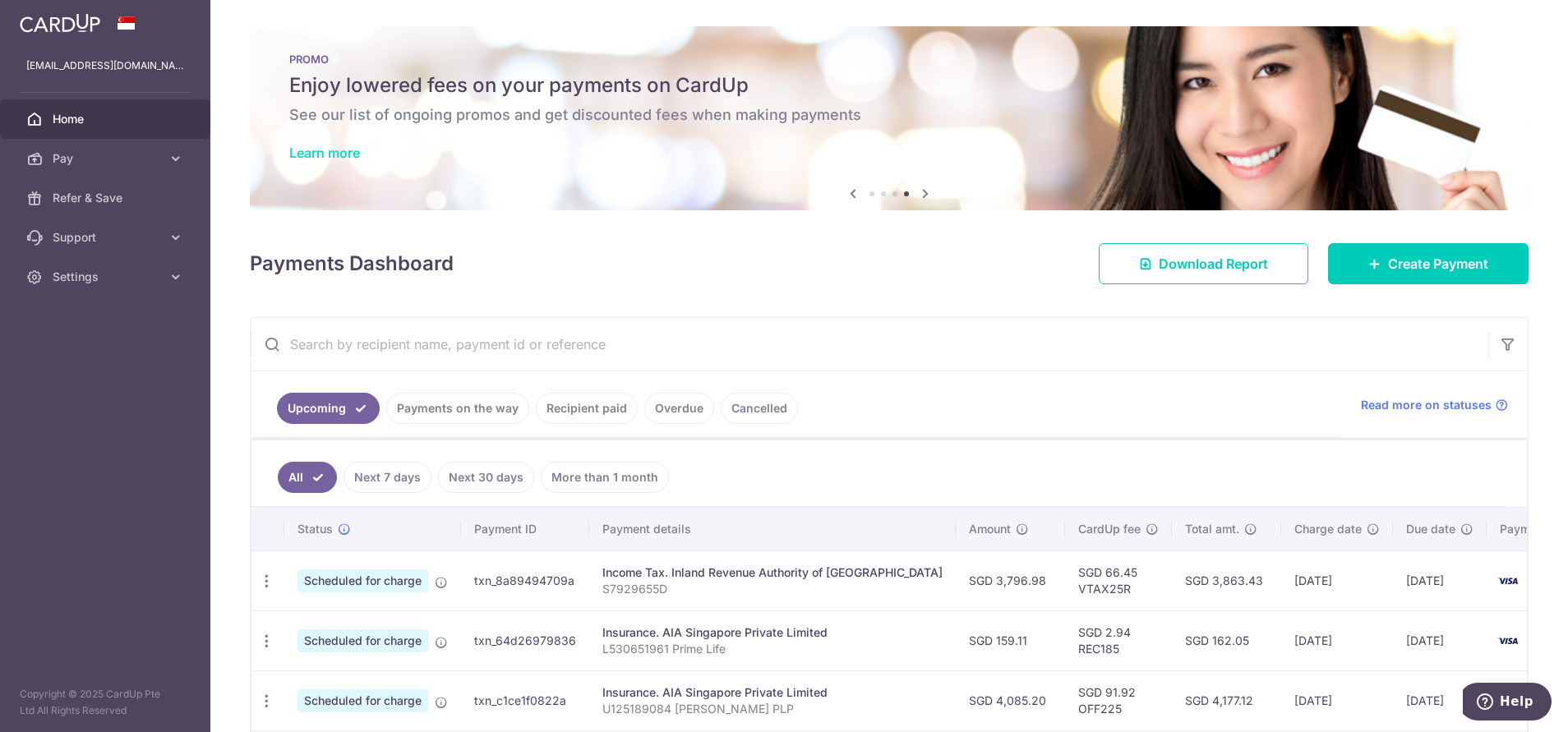
click at [330, 151] on link "Learn more" at bounding box center [324, 153] width 71 height 17
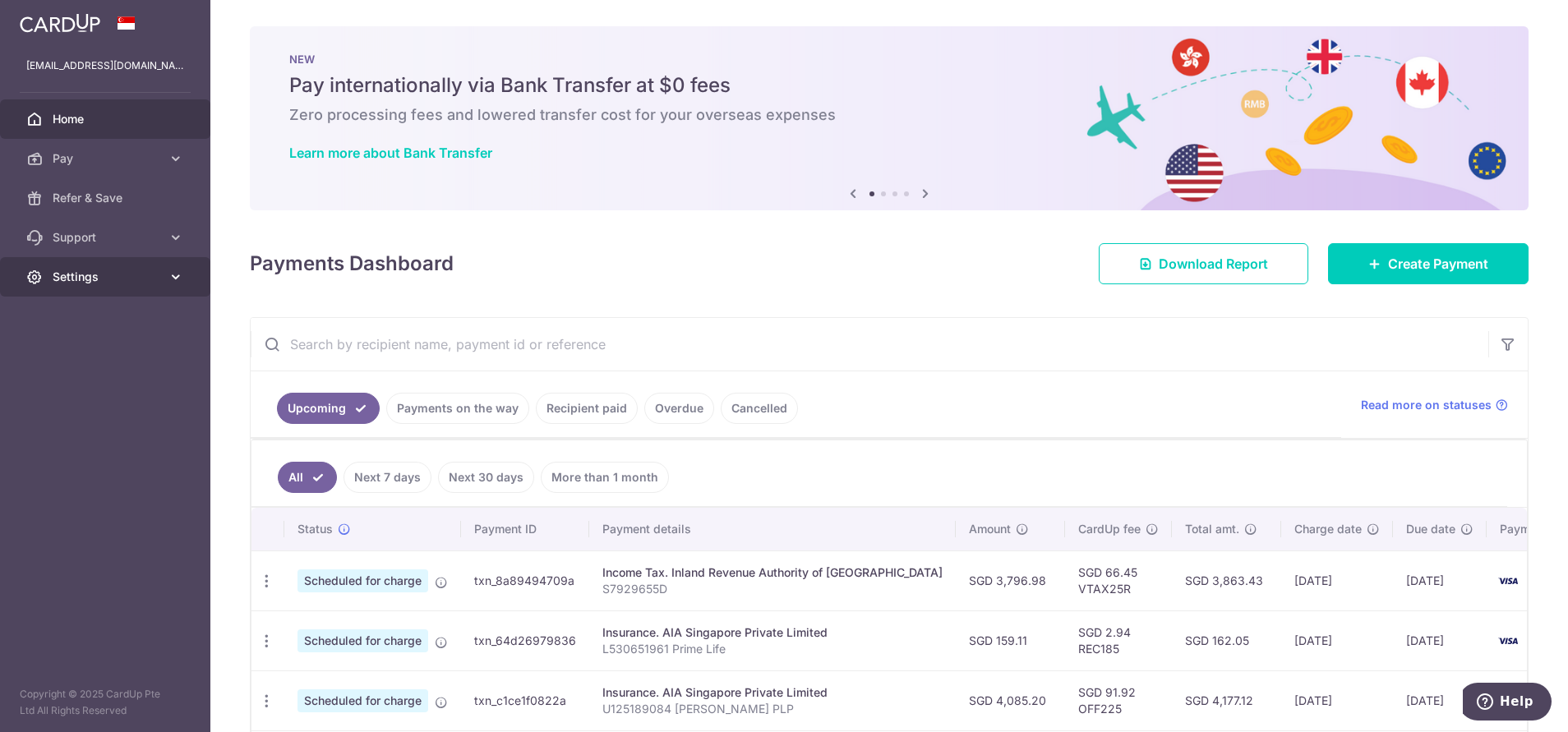
click at [186, 278] on link "Settings" at bounding box center [105, 276] width 210 height 39
click at [71, 353] on span "Logout" at bounding box center [106, 356] width 109 height 17
